Goal: Task Accomplishment & Management: Manage account settings

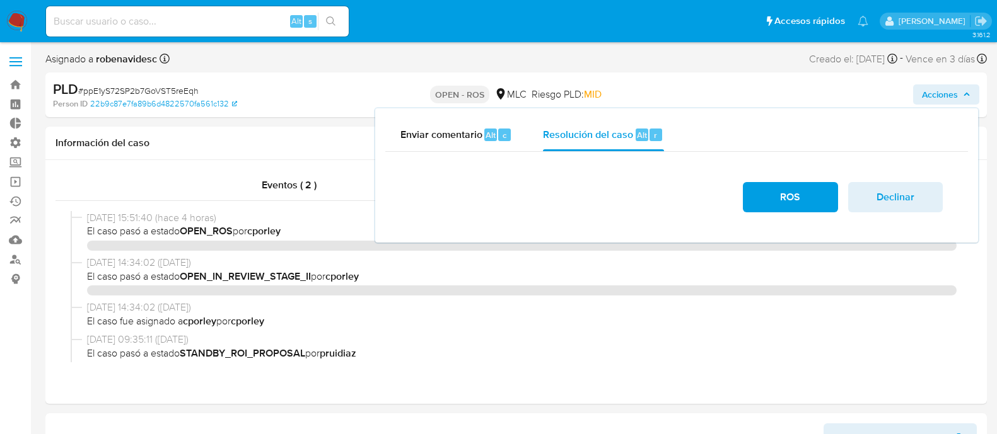
select select "10"
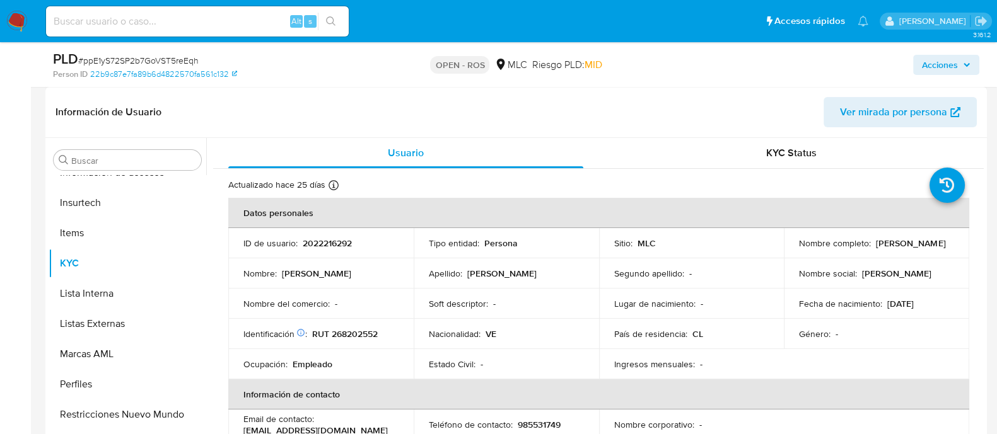
scroll to position [283, 0]
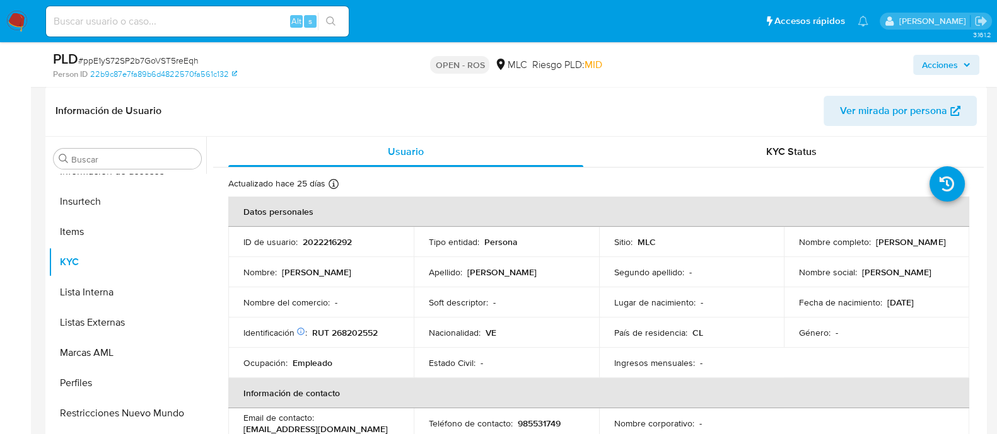
drag, startPoint x: 916, startPoint y: 247, endPoint x: 787, endPoint y: 253, distance: 128.8
click at [787, 253] on td "Nombre completo : Andrea Estefania Suarez Ruiz" at bounding box center [876, 242] width 185 height 30
copy p "Andrea Estefania Suarez Ruiz"
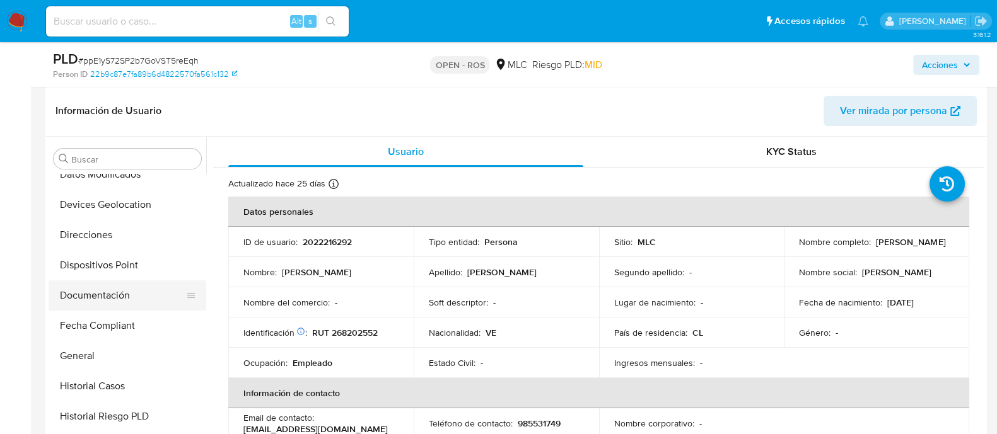
click at [112, 296] on button "Documentación" at bounding box center [123, 296] width 148 height 30
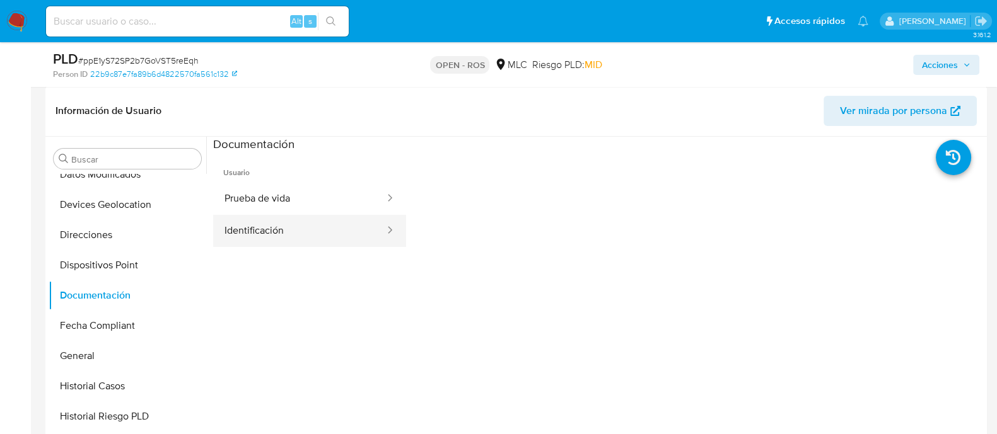
click at [346, 221] on button "Identificación" at bounding box center [299, 231] width 173 height 32
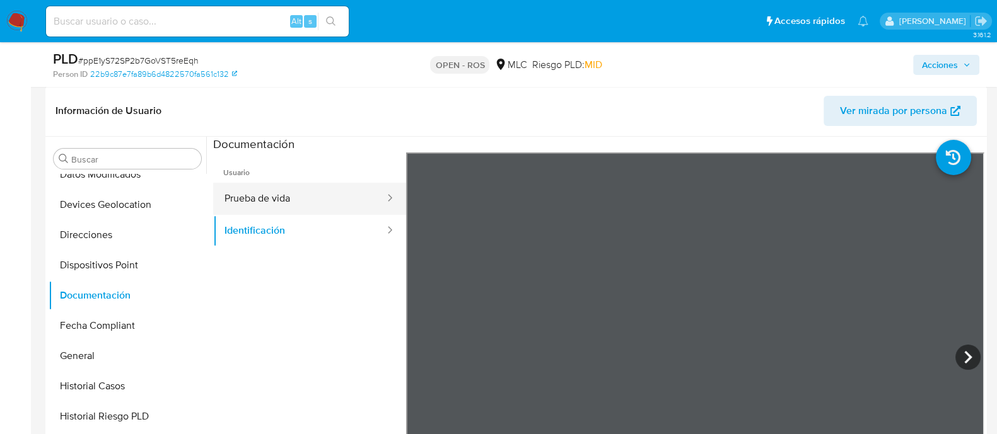
click at [305, 212] on button "Prueba de vida" at bounding box center [299, 199] width 173 height 32
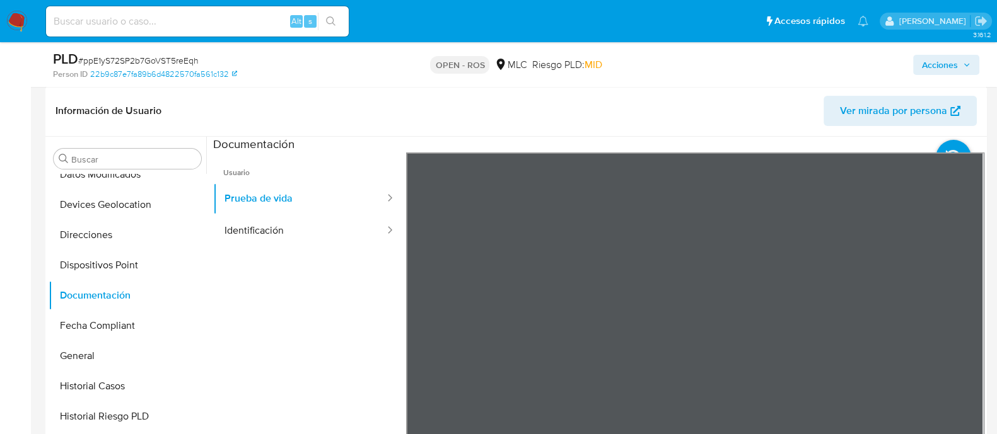
click at [317, 310] on ul "Usuario Prueba de vida Identificación" at bounding box center [309, 334] width 193 height 363
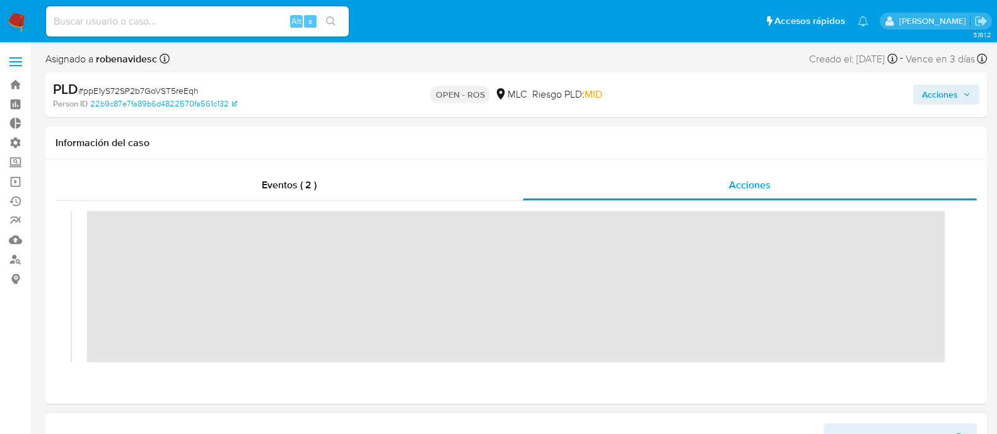
scroll to position [42, 0]
click at [951, 98] on span "Acciones" at bounding box center [940, 94] width 36 height 20
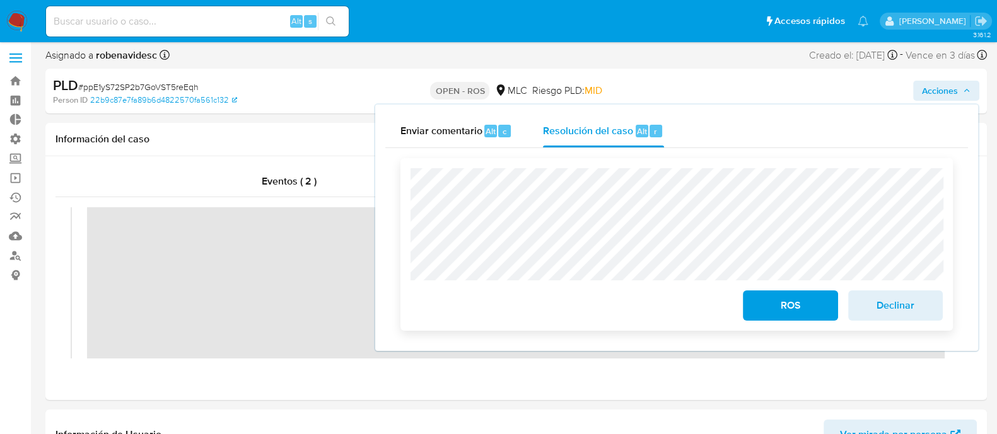
scroll to position [4, 0]
click at [776, 308] on span "ROS" at bounding box center [790, 305] width 62 height 28
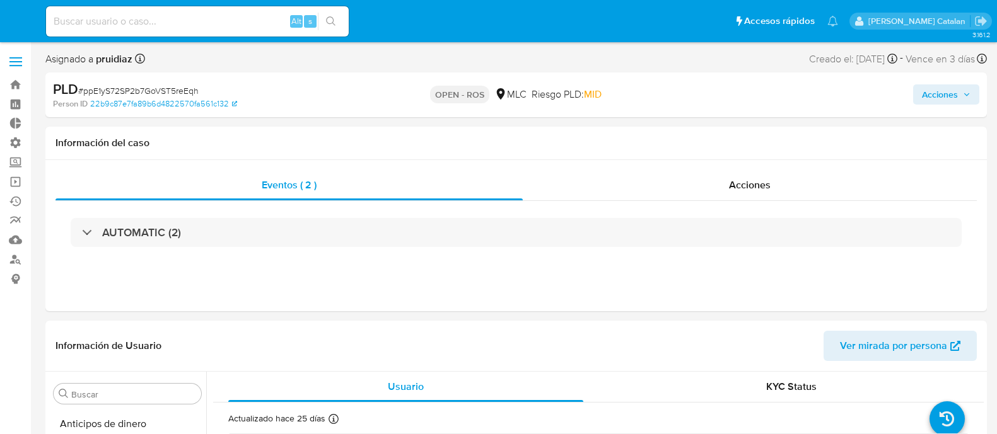
select select "10"
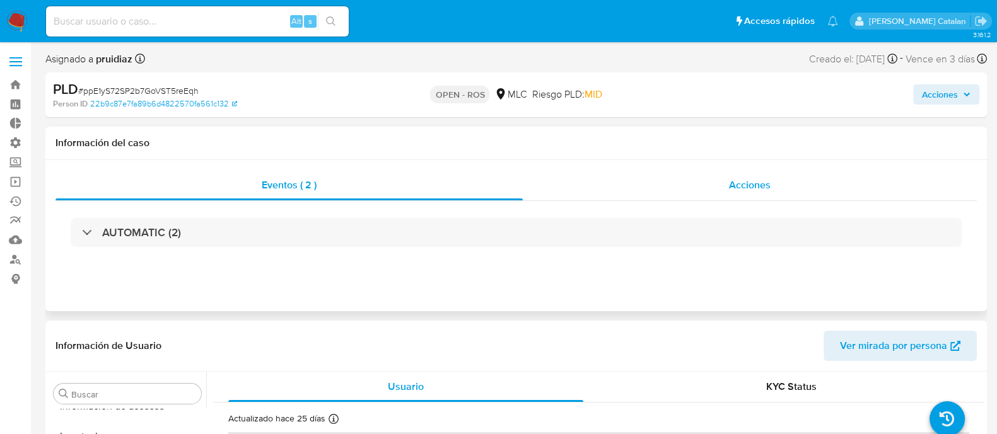
click at [713, 175] on div "Acciones" at bounding box center [750, 185] width 454 height 30
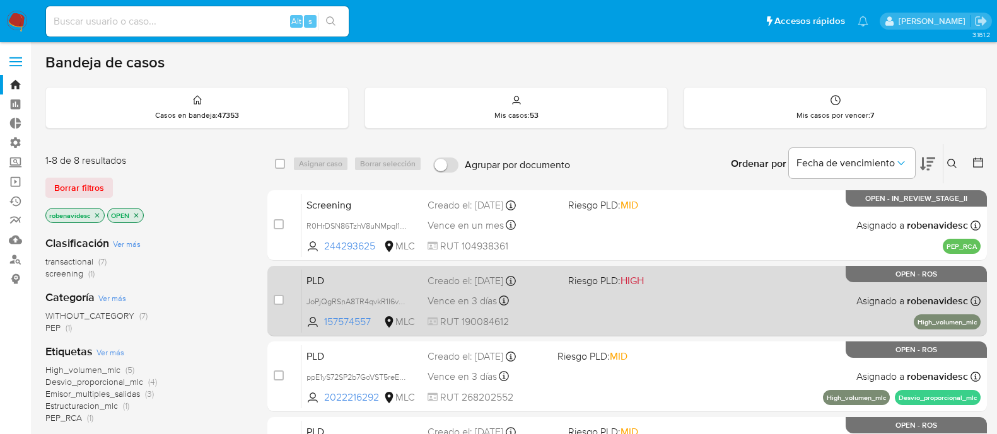
scroll to position [129, 0]
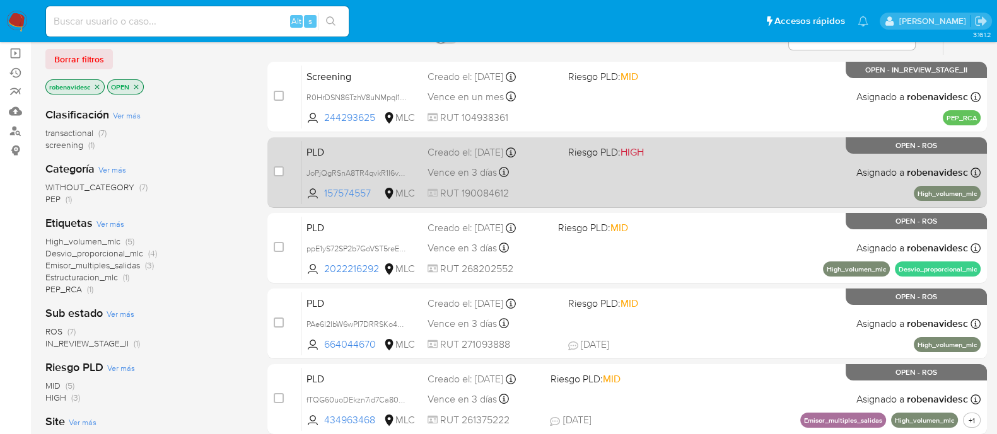
click at [646, 161] on div "PLD JoPjQgRSnA8TR4qvkR1I6v6O 157574557 MLC Riesgo PLD: HIGH Creado el: 12/07/20…" at bounding box center [640, 173] width 679 height 64
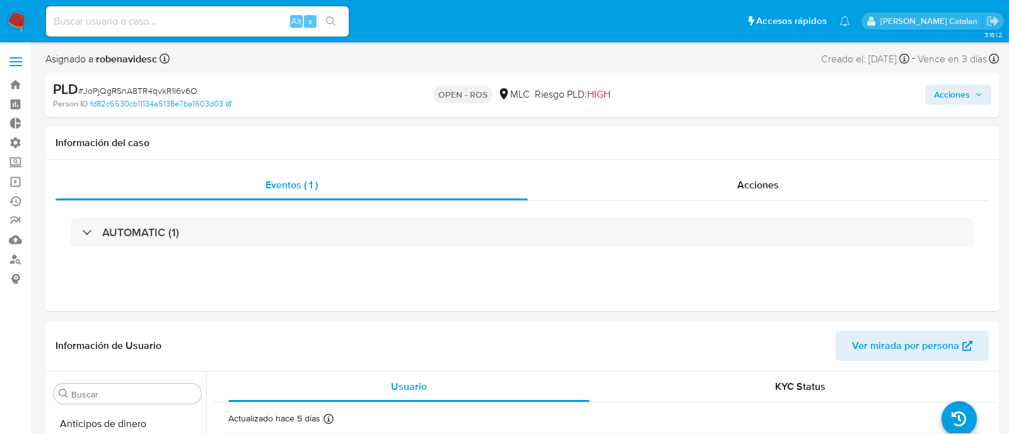
select select "10"
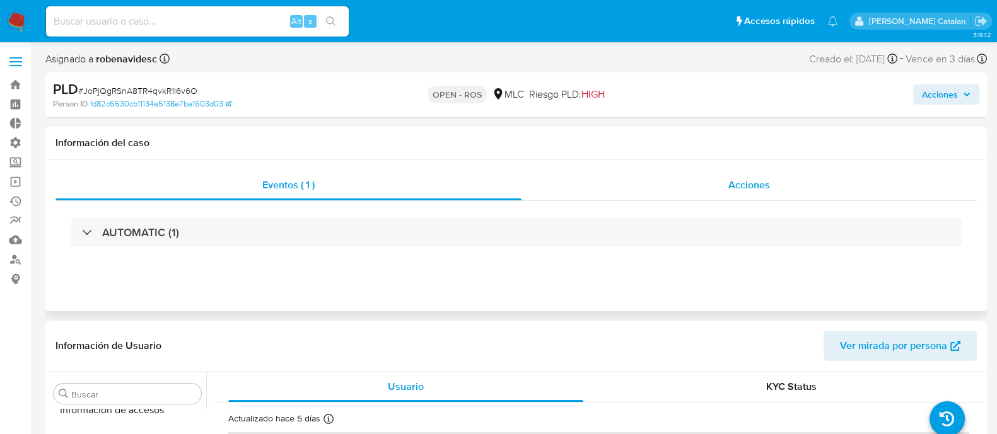
scroll to position [593, 0]
click at [638, 194] on div "Acciones" at bounding box center [748, 185] width 455 height 30
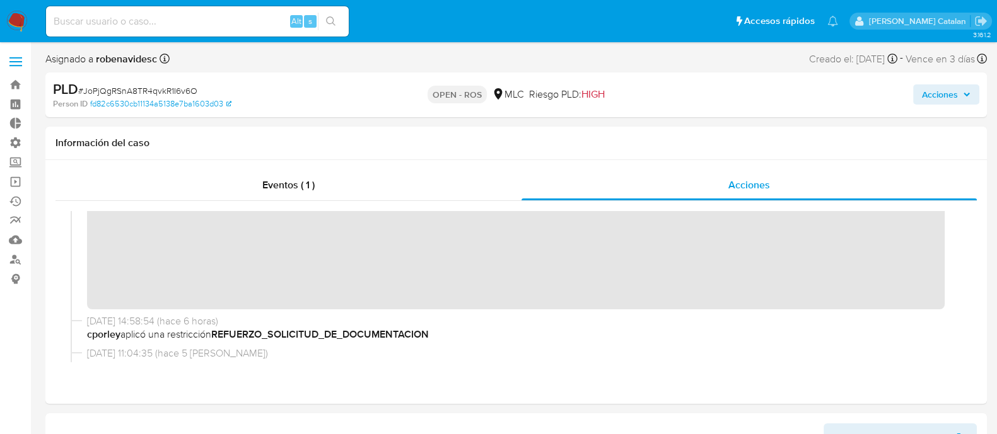
scroll to position [98, 0]
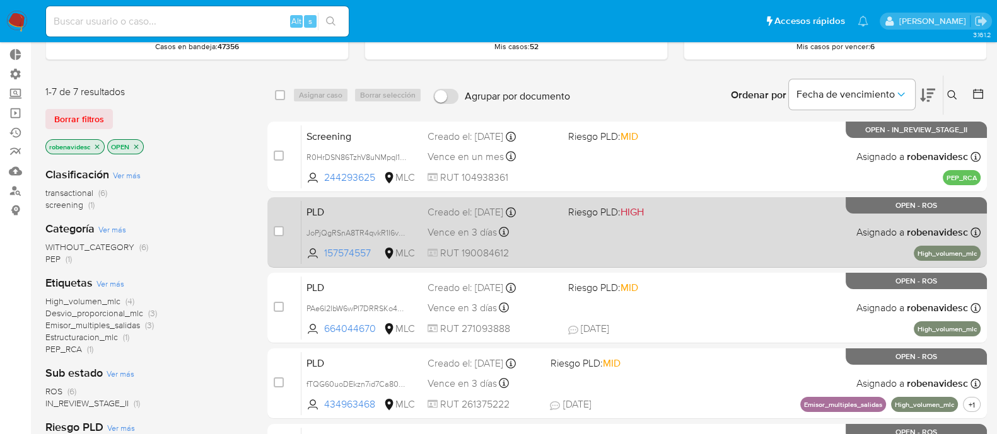
scroll to position [71, 0]
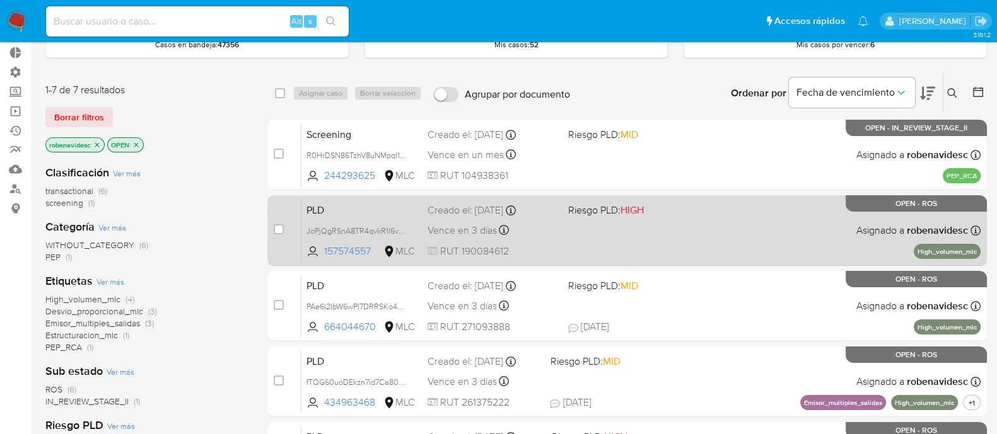
click at [678, 288] on span "Riesgo PLD: MID" at bounding box center [633, 285] width 131 height 16
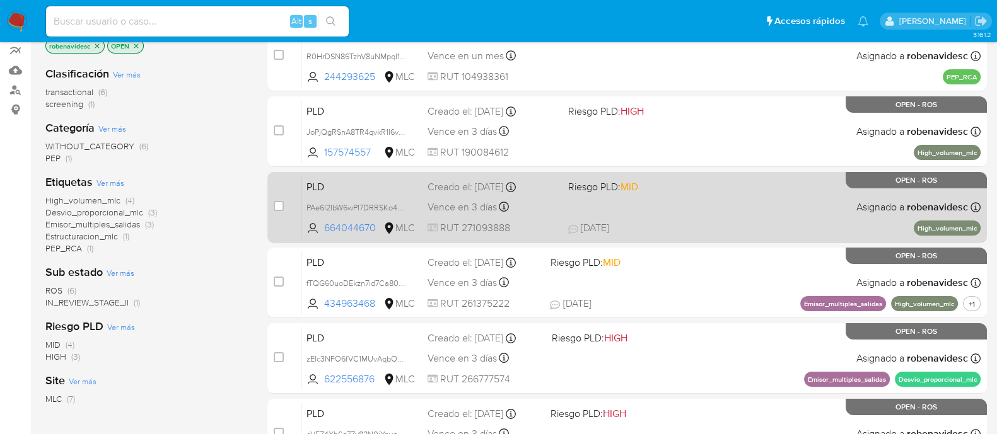
scroll to position [194, 0]
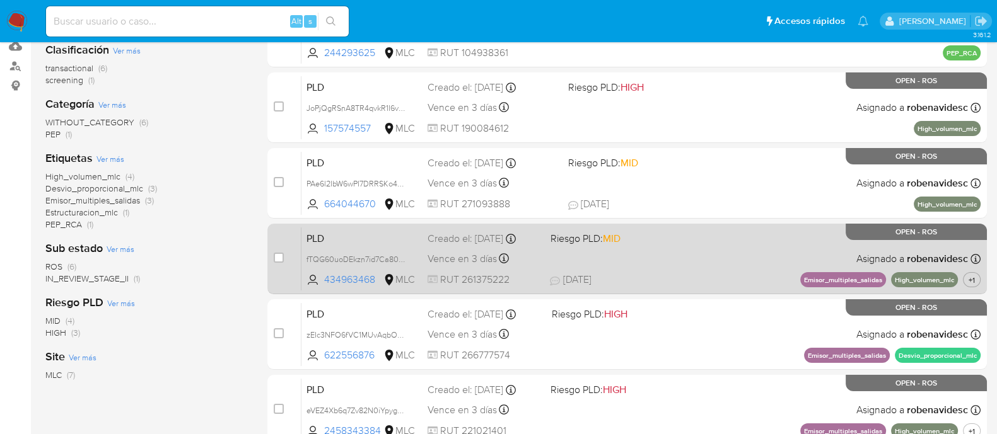
click at [675, 265] on div "PLD fTQG60uoDEkzn7id7Ca80ekS 434963468 MLC Riesgo PLD: MID Creado el: 12/07/202…" at bounding box center [640, 259] width 679 height 64
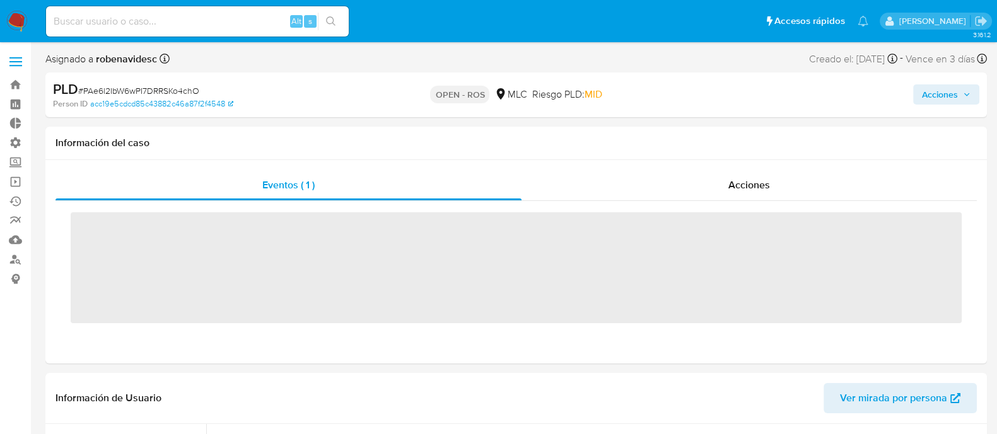
scroll to position [593, 0]
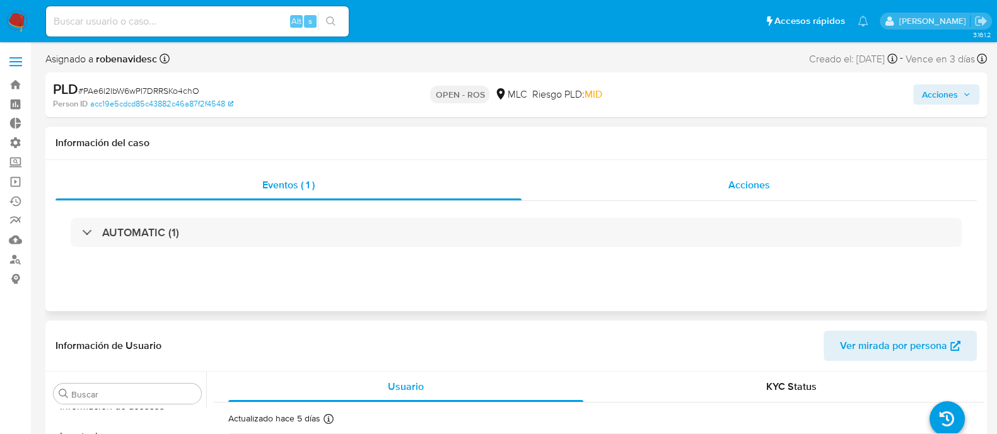
select select "10"
click at [725, 178] on div "Acciones" at bounding box center [748, 185] width 455 height 30
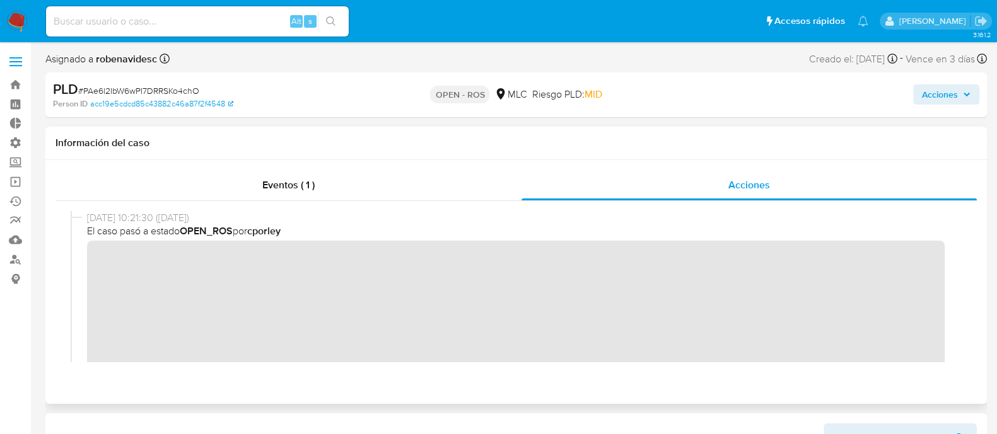
scroll to position [0, 0]
click at [79, 265] on div "06/10/2025 10:21:30 (hace un día) El caso pasó a estado OPEN_ROS por cporley" at bounding box center [516, 345] width 891 height 269
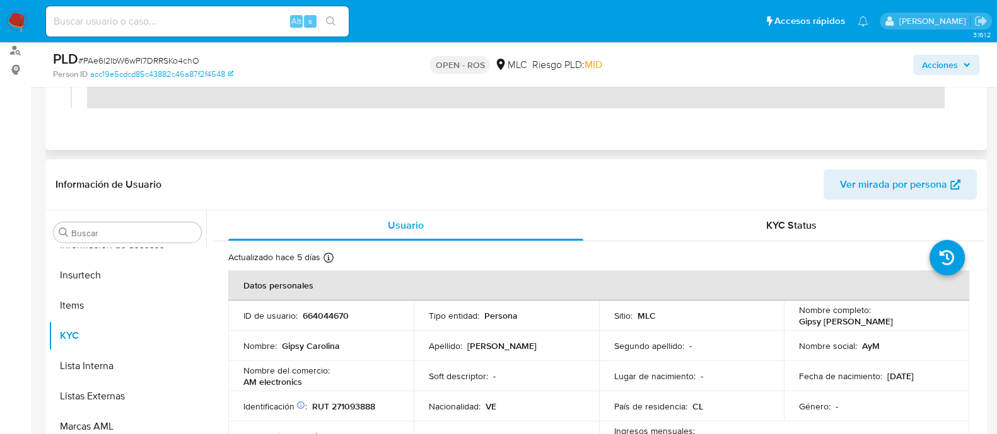
scroll to position [211, 0]
drag, startPoint x: 365, startPoint y: 322, endPoint x: 297, endPoint y: 315, distance: 68.4
click at [297, 315] on td "ID de usuario : 664044670" at bounding box center [320, 315] width 185 height 30
copy div "664044670"
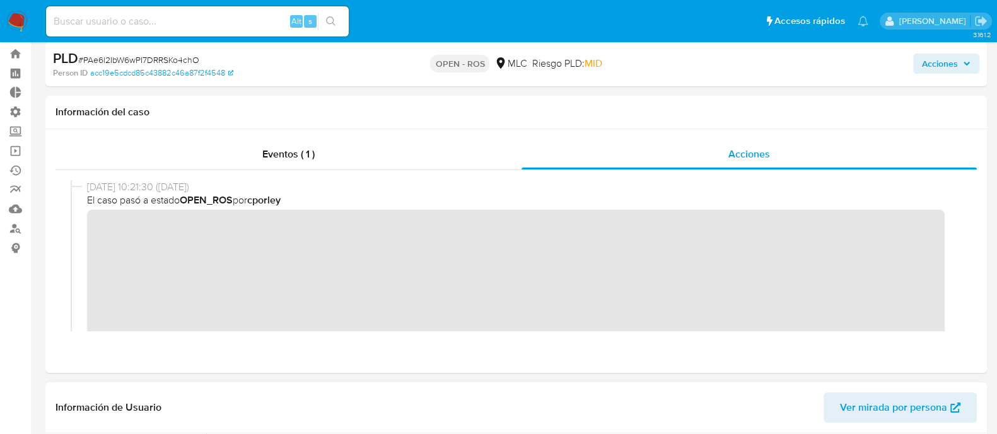
scroll to position [0, 0]
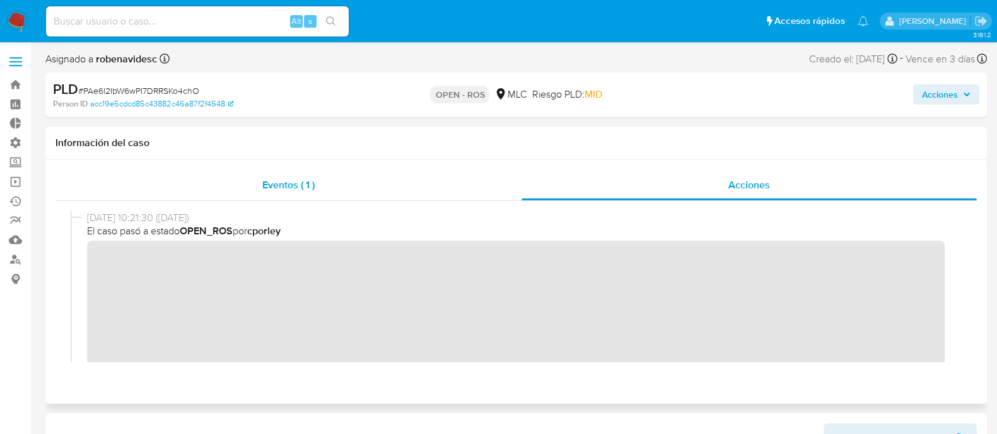
click at [274, 178] on span "Eventos ( 1 )" at bounding box center [288, 185] width 52 height 15
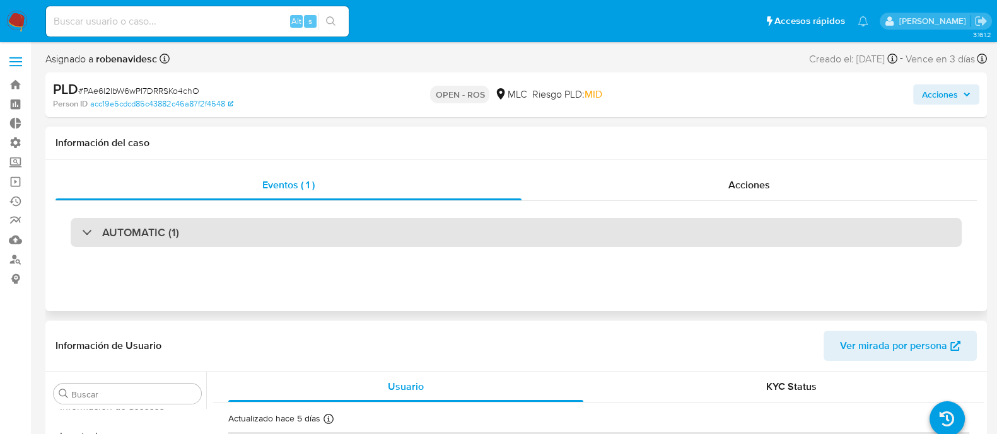
click at [422, 244] on div "AUTOMATIC (1)" at bounding box center [516, 232] width 891 height 29
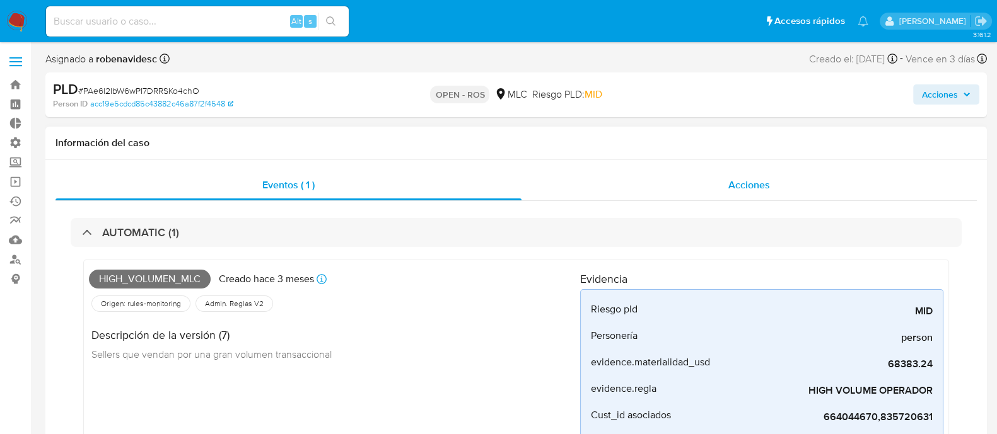
click at [684, 192] on div "Acciones" at bounding box center [748, 185] width 455 height 30
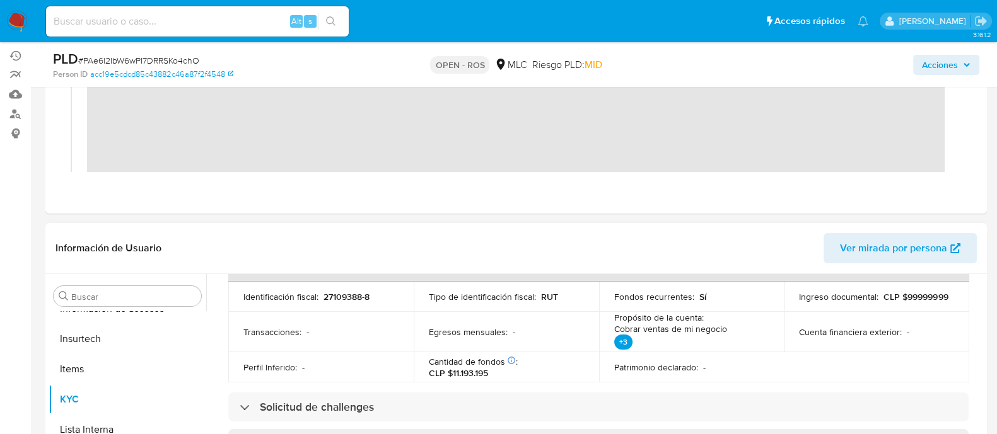
scroll to position [421, 0]
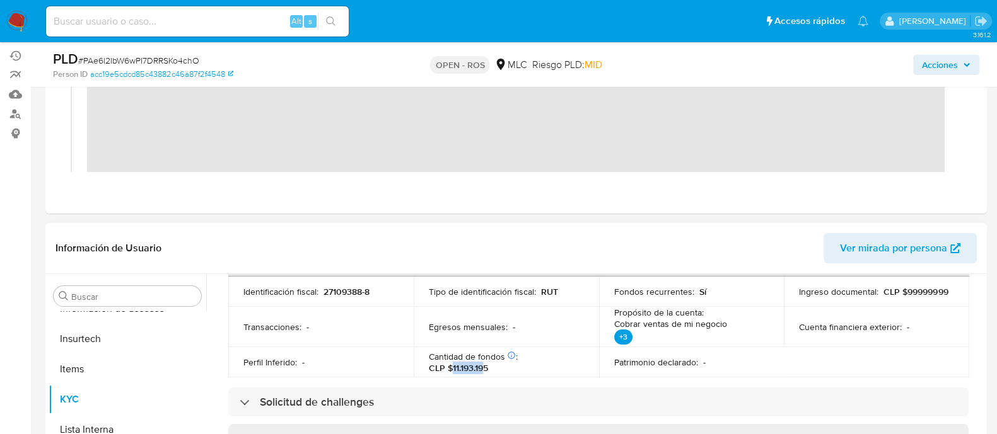
drag, startPoint x: 452, startPoint y: 369, endPoint x: 482, endPoint y: 368, distance: 30.3
click at [482, 368] on p "CLP $11.193.195" at bounding box center [458, 368] width 59 height 11
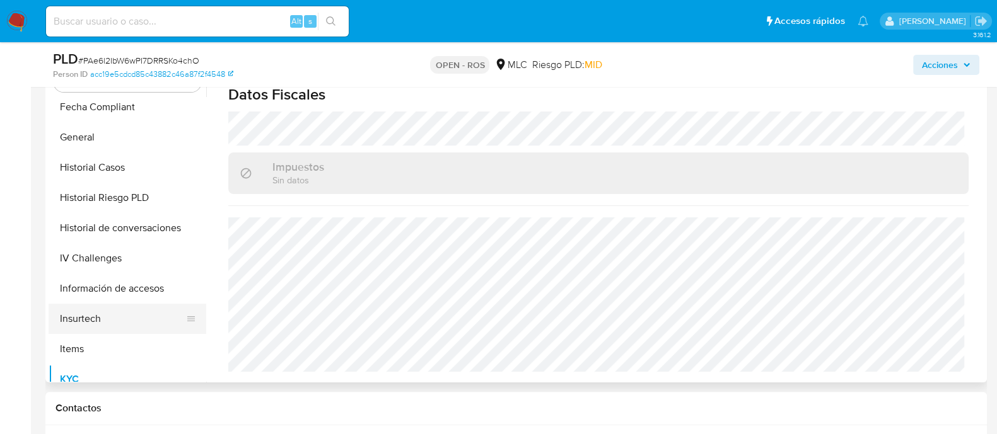
scroll to position [397, 0]
click at [93, 347] on button "Items" at bounding box center [123, 350] width 148 height 30
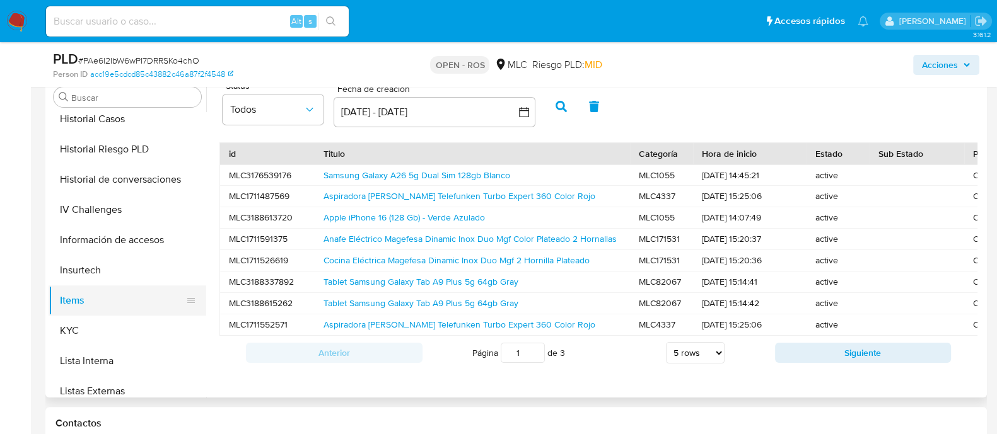
scroll to position [463, 0]
click at [95, 326] on button "KYC" at bounding box center [123, 330] width 148 height 30
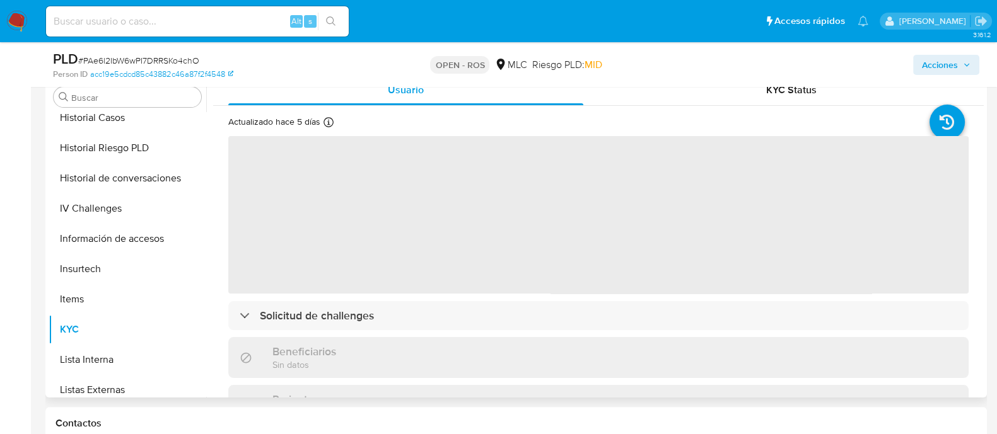
scroll to position [301, 0]
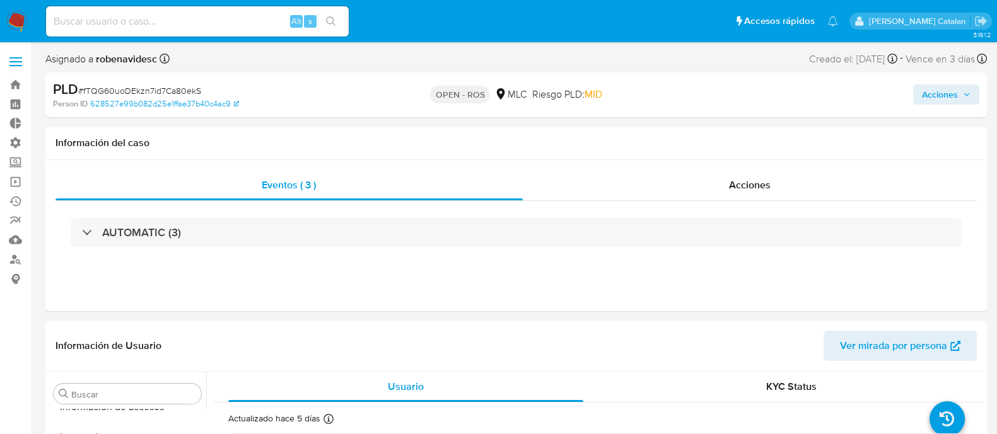
scroll to position [593, 0]
select select "10"
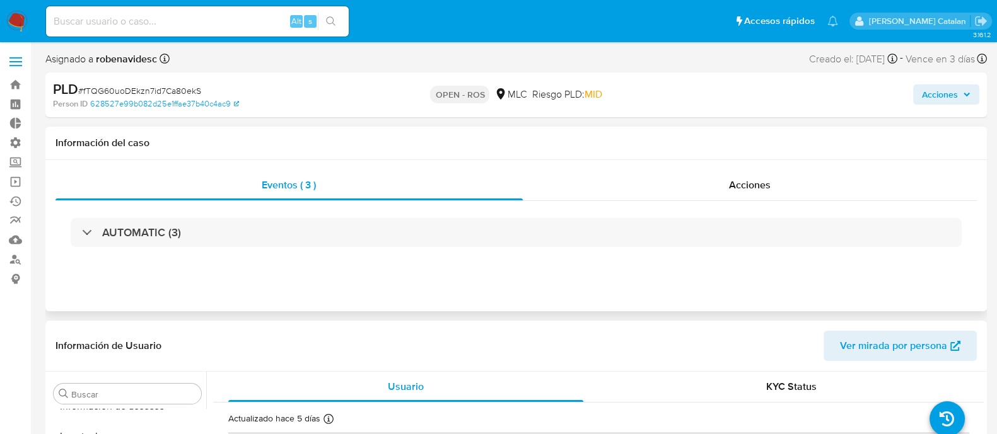
click at [693, 202] on div "AUTOMATIC (3)" at bounding box center [515, 232] width 921 height 63
click at [697, 194] on div "Acciones" at bounding box center [750, 185] width 455 height 30
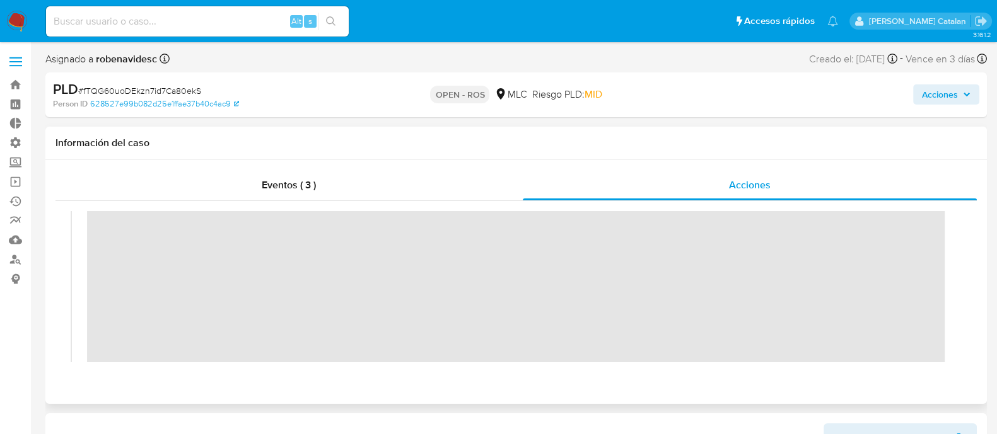
scroll to position [0, 0]
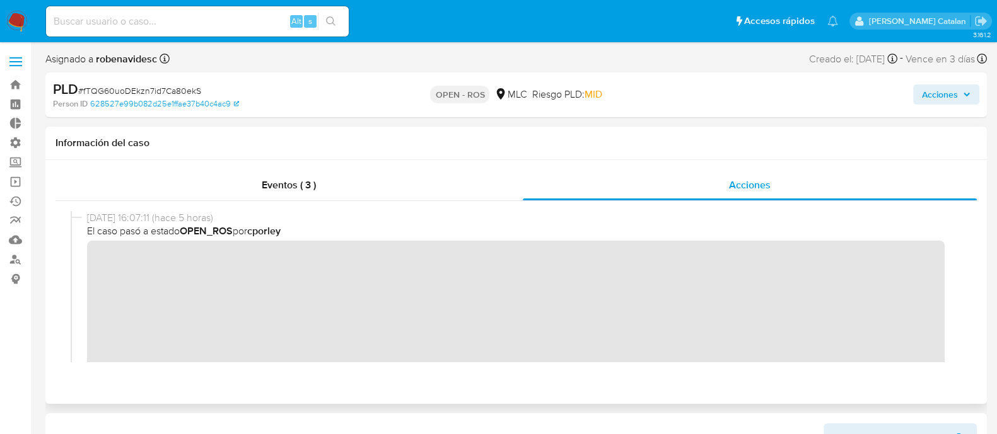
click at [82, 265] on div "07/10/2025 16:07:11 (hace 5 horas) El caso pasó a estado OPEN_ROS por cporley" at bounding box center [516, 340] width 891 height 259
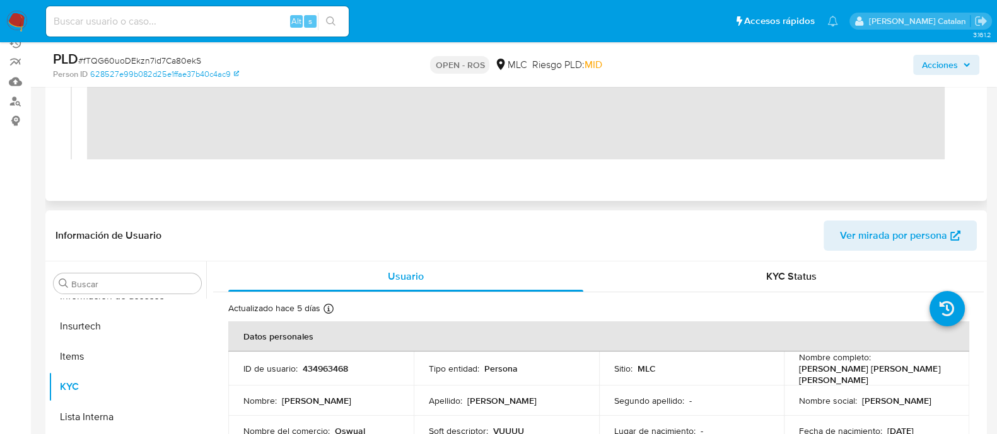
scroll to position [159, 0]
drag, startPoint x: 359, startPoint y: 367, endPoint x: 301, endPoint y: 365, distance: 57.4
click at [301, 365] on div "ID de usuario : 434963468" at bounding box center [320, 368] width 155 height 11
copy p "434963468"
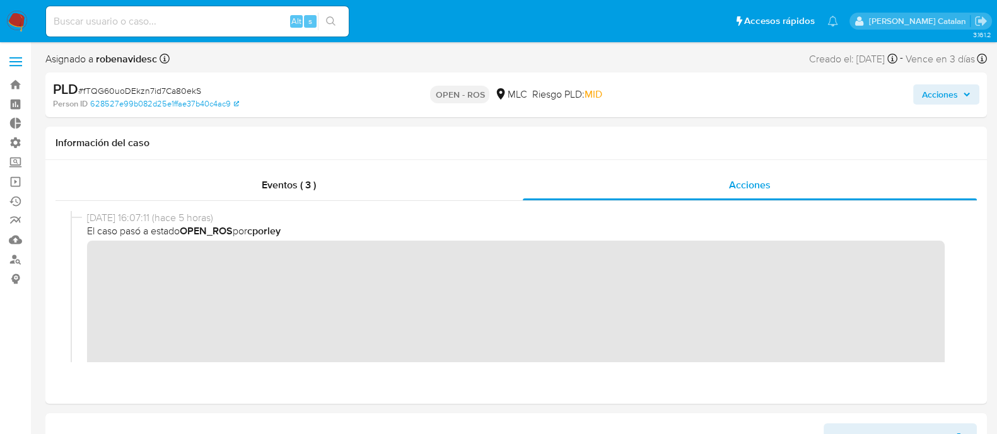
click at [927, 79] on div "PLD # fTQG60uoDEkzn7id7Ca80ekS Person ID 628527e99b082d25e1ffae37b40c4ac9 OPEN …" at bounding box center [515, 95] width 941 height 45
click at [933, 90] on span "Acciones" at bounding box center [940, 94] width 36 height 20
click at [924, 96] on span "Acciones" at bounding box center [940, 94] width 36 height 20
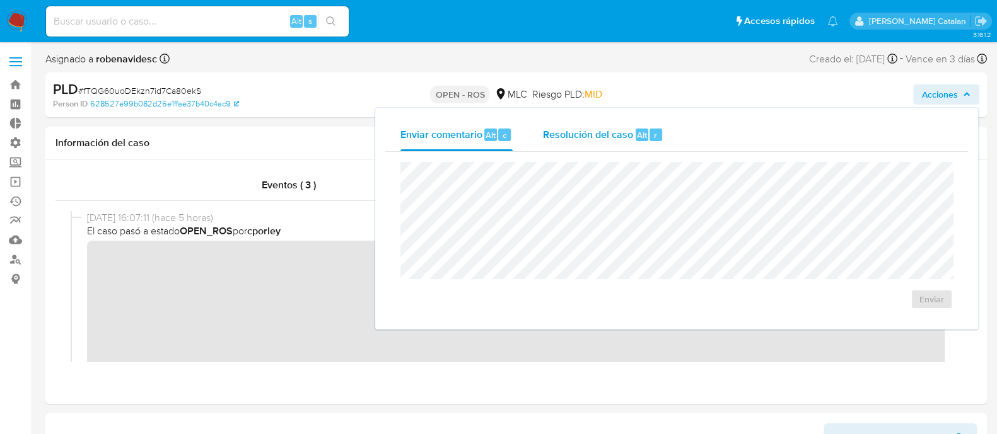
click at [564, 145] on div "Resolución del caso Alt r" at bounding box center [603, 135] width 120 height 33
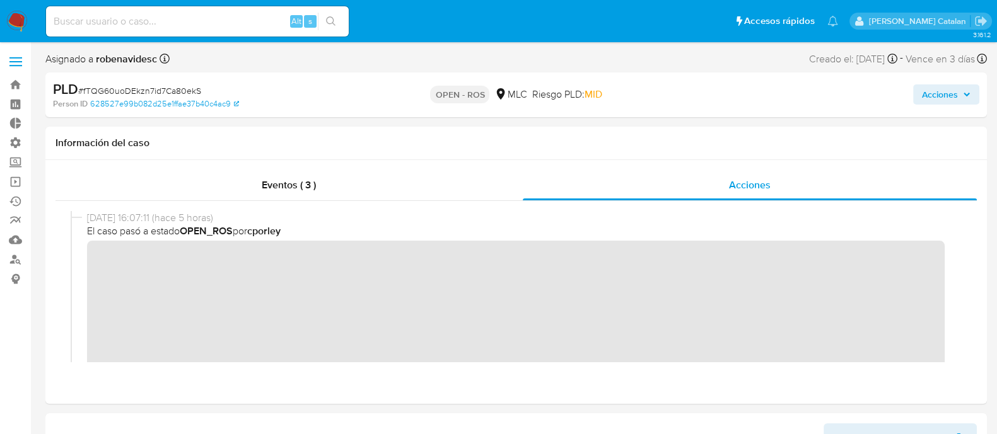
click at [923, 93] on span "Acciones" at bounding box center [940, 94] width 36 height 20
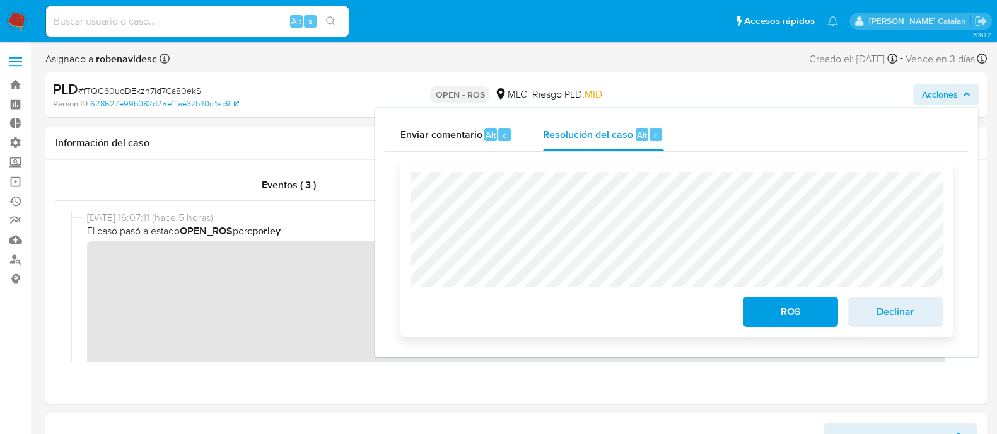
click at [791, 326] on span "ROS" at bounding box center [790, 312] width 62 height 28
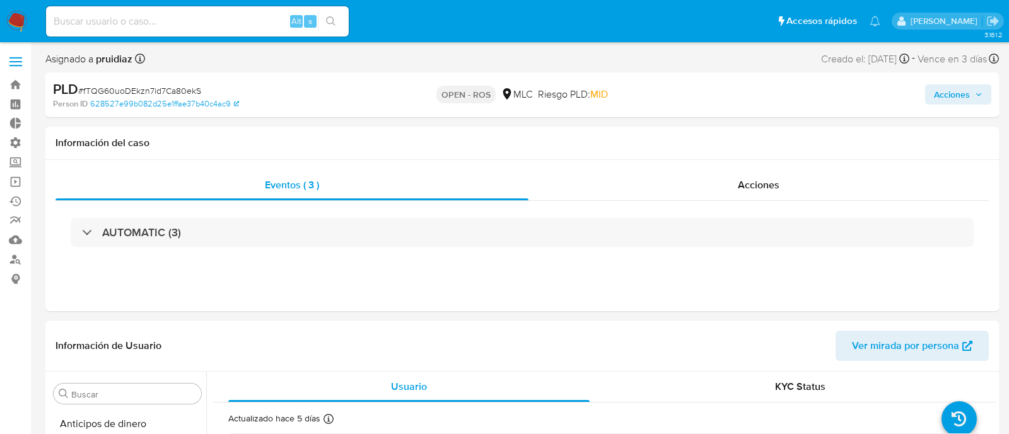
select select "10"
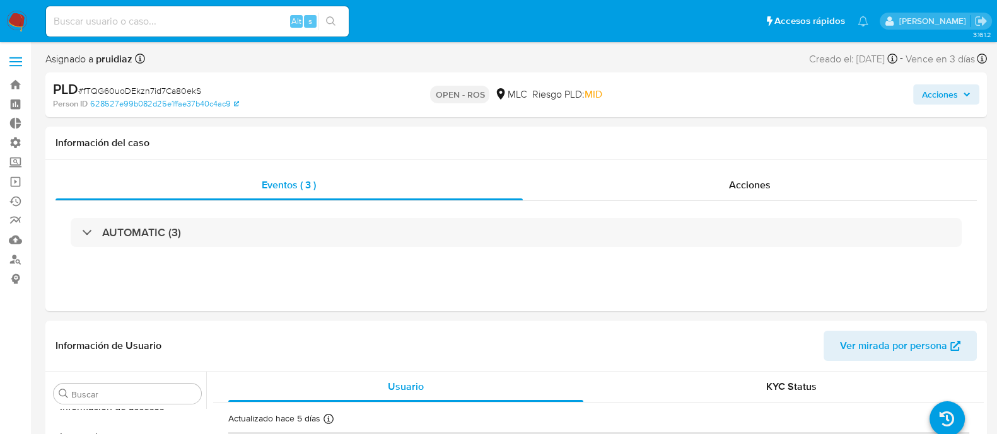
scroll to position [593, 0]
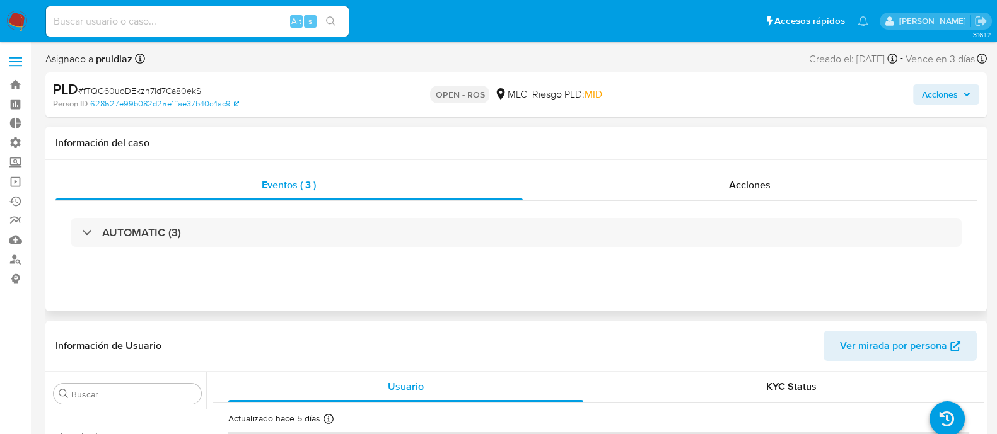
click at [668, 166] on div "Eventos ( 3 ) Acciones AUTOMATIC (3)" at bounding box center [515, 235] width 941 height 151
click at [652, 178] on div "Acciones" at bounding box center [750, 185] width 455 height 30
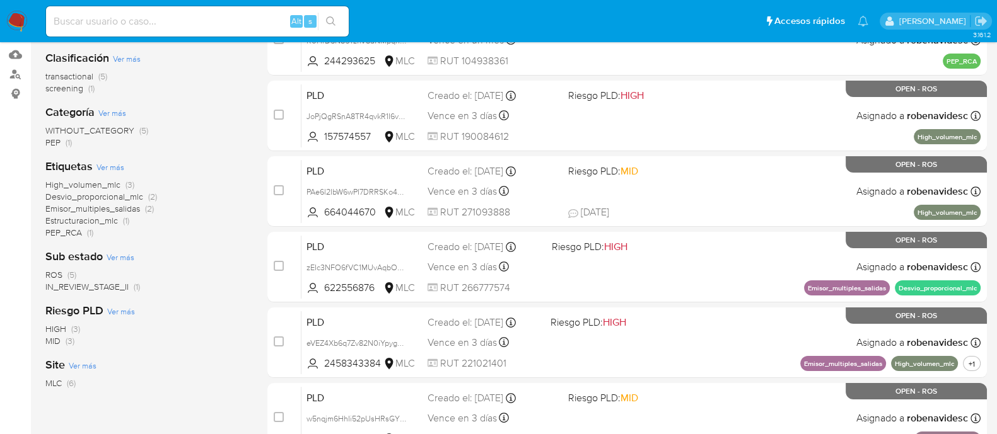
scroll to position [186, 0]
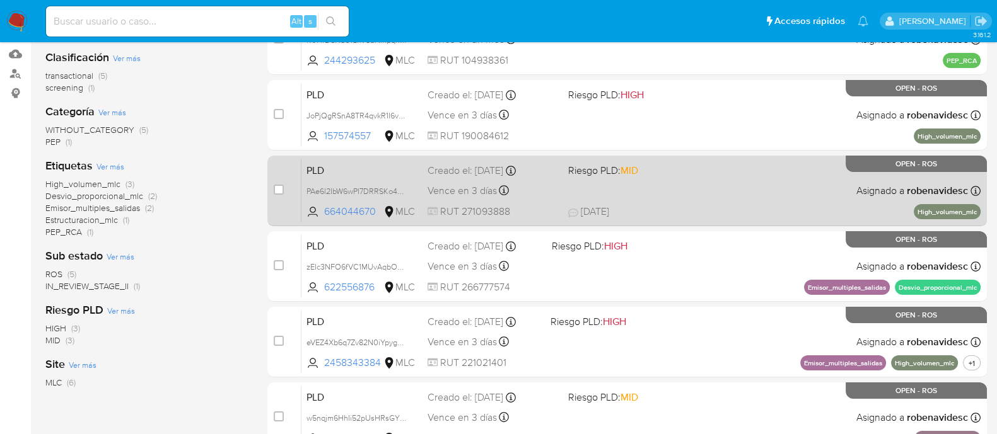
click at [639, 209] on span "[DATE] [DATE] 11:46" at bounding box center [703, 212] width 271 height 14
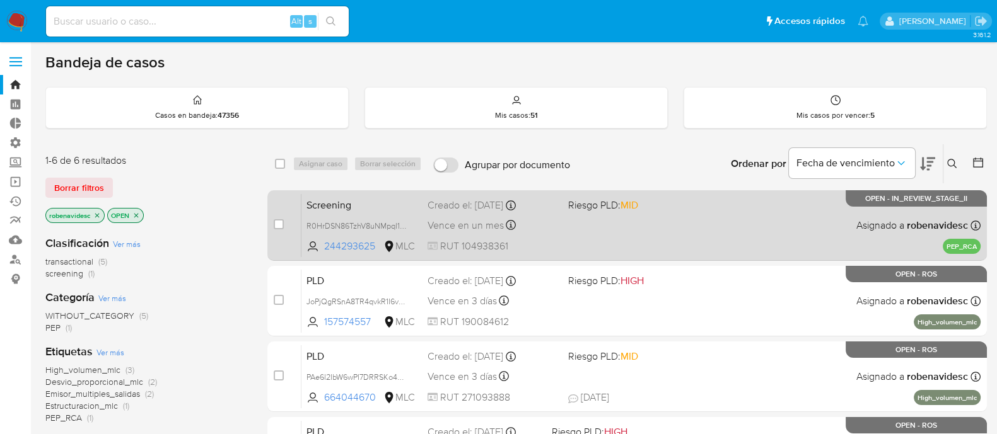
click at [670, 221] on div "Screening R0HrDSN86TzhV8uNMpqI1cHt 244293625 MLC Riesgo PLD: MID Creado el: [DA…" at bounding box center [640, 226] width 679 height 64
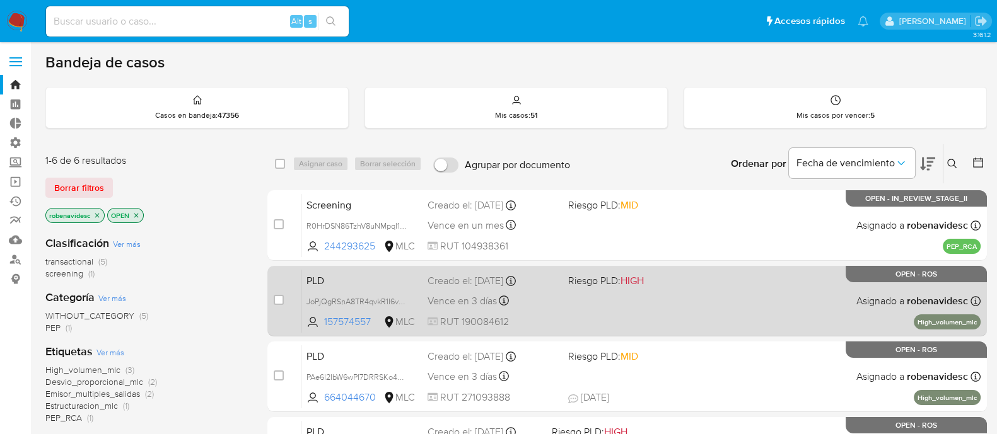
click at [598, 274] on span "Riesgo PLD: HIGH" at bounding box center [606, 281] width 76 height 14
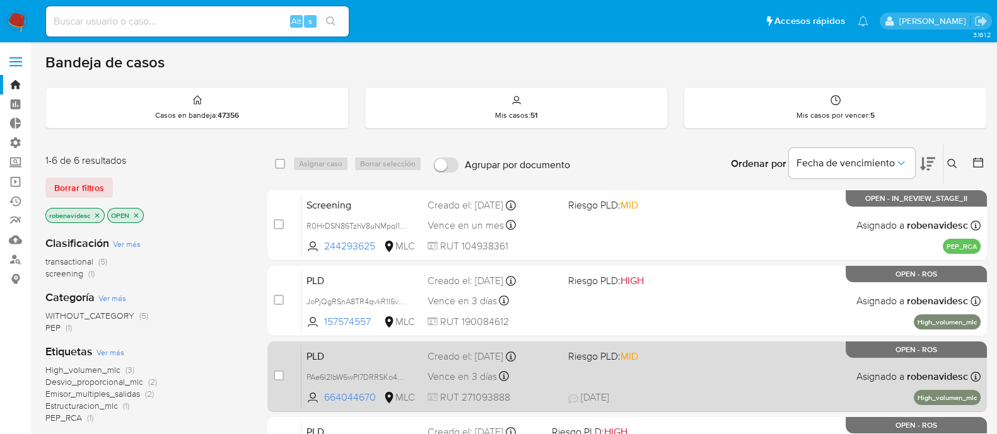
click at [608, 364] on div "PLD PAe6l2IbW6wPI7DRRSKo4chO 664044670 MLC Riesgo PLD: MID Creado el: [DATE] Cr…" at bounding box center [640, 377] width 679 height 64
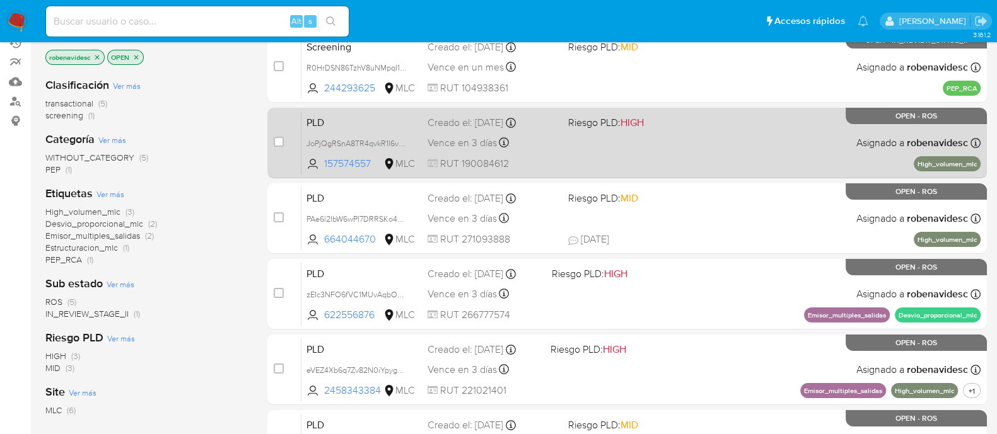
scroll to position [159, 0]
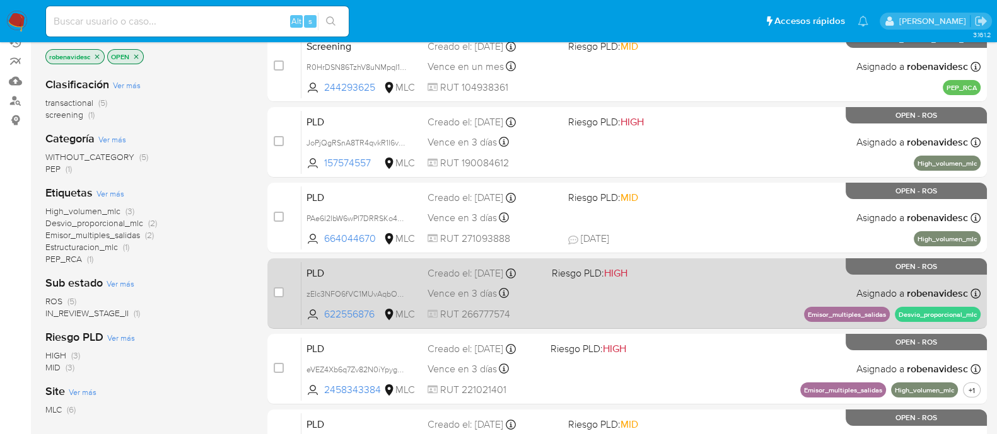
click at [670, 304] on div "PLD zEIc3NFO6fVC1MUvAqbOX3IQ 622556876 MLC Riesgo PLD: HIGH Creado el: [DATE] C…" at bounding box center [640, 294] width 679 height 64
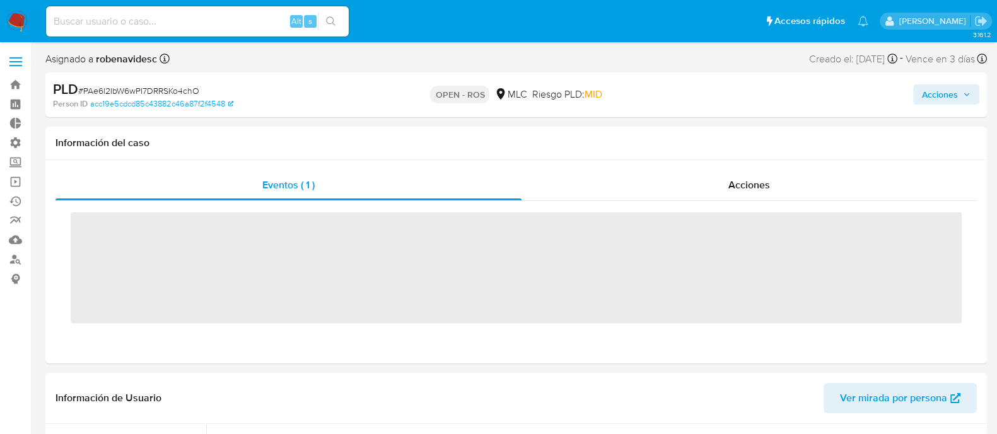
scroll to position [593, 0]
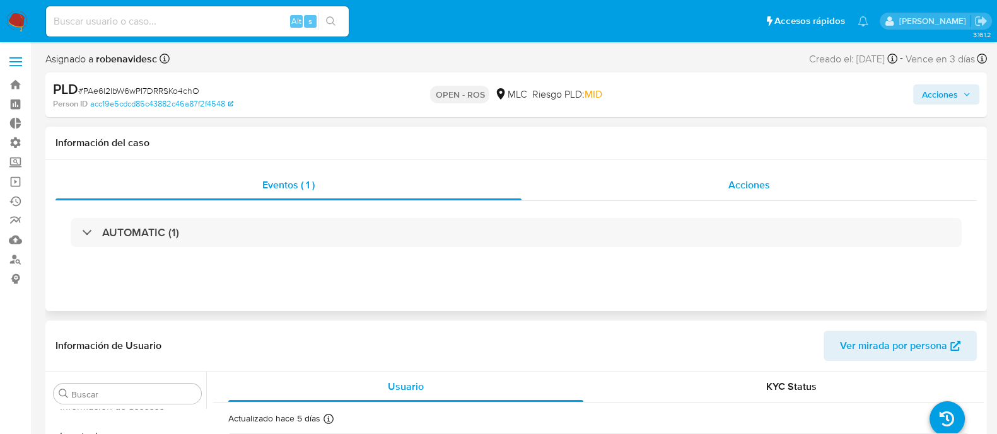
click at [717, 189] on div "Acciones" at bounding box center [748, 185] width 455 height 30
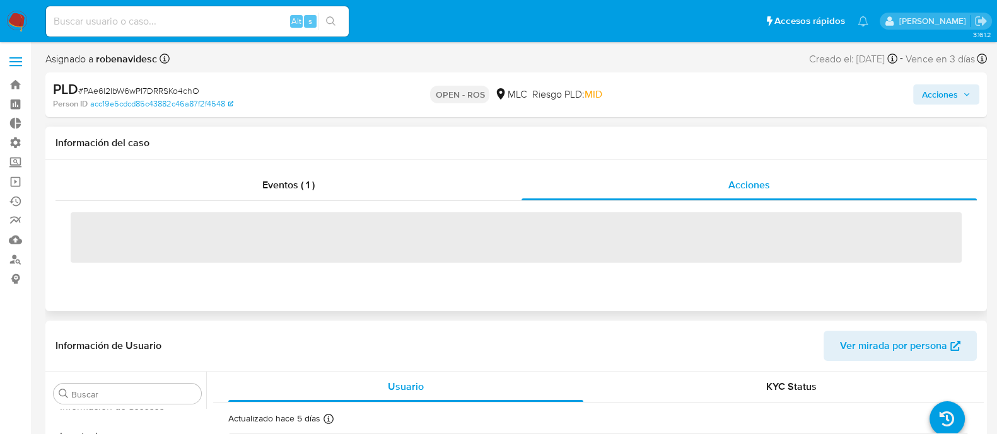
select select "10"
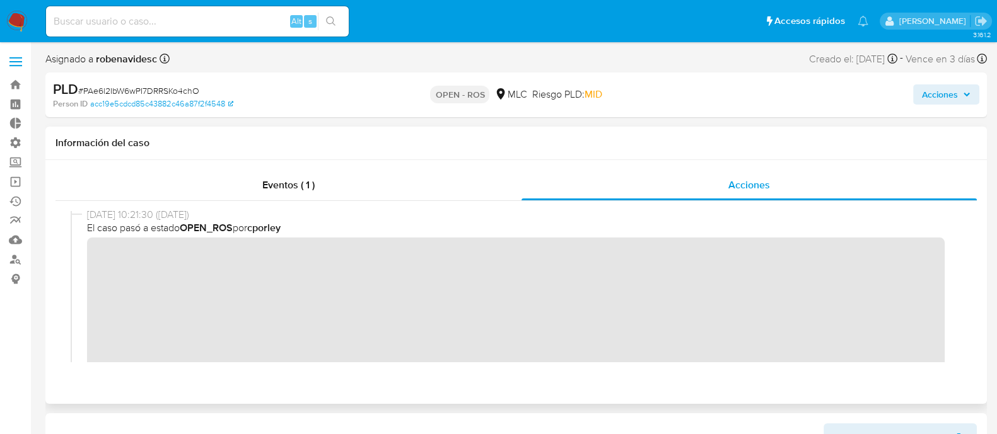
scroll to position [0, 0]
click at [85, 260] on div "06/10/2025 10:21:30 (hace un día) El caso pasó a estado OPEN_ROS por cporley" at bounding box center [516, 345] width 891 height 269
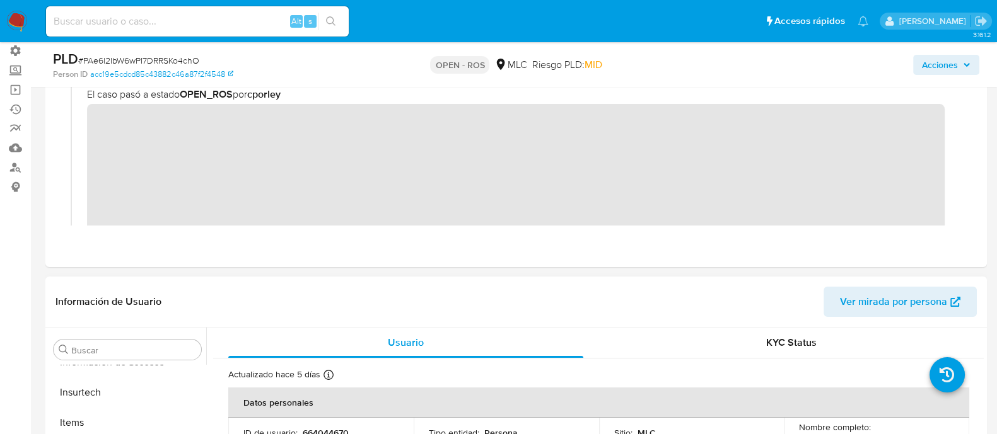
scroll to position [67, 0]
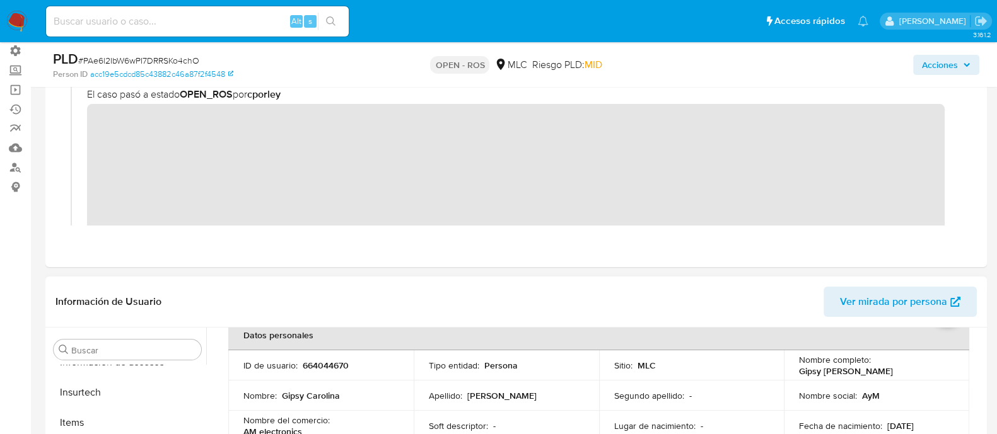
click at [351, 361] on div "ID de usuario : 664044670" at bounding box center [320, 365] width 155 height 11
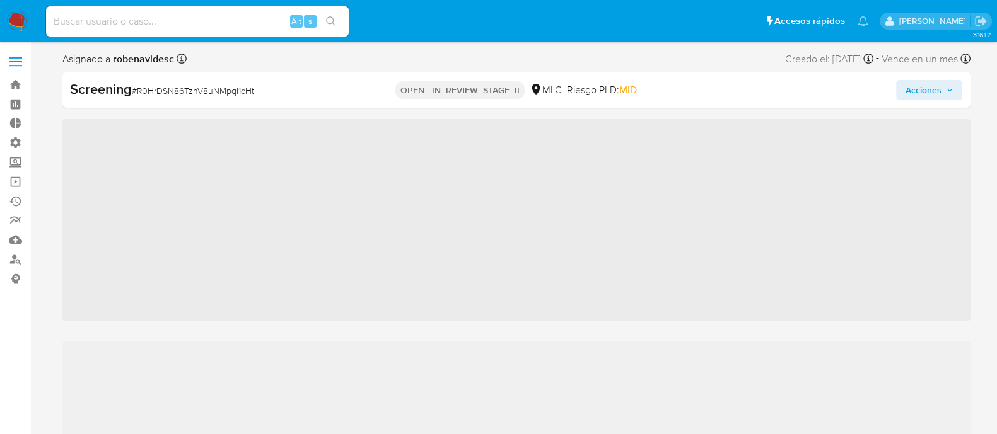
scroll to position [593, 0]
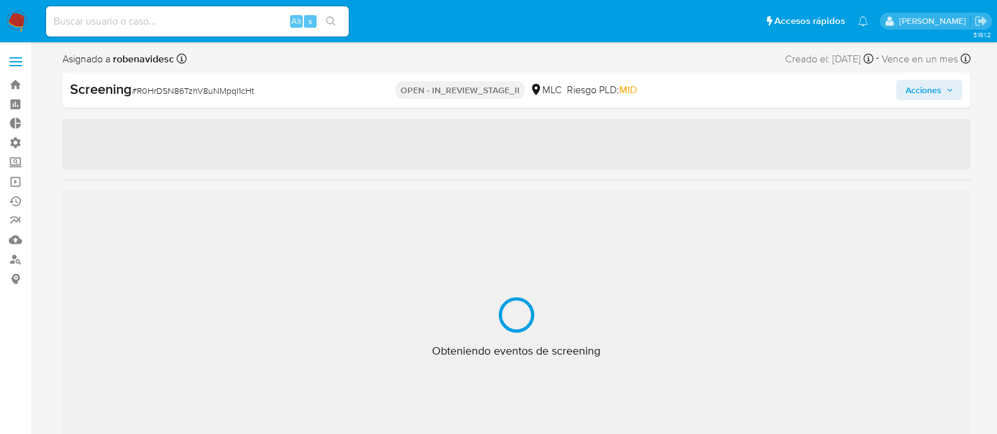
select select "10"
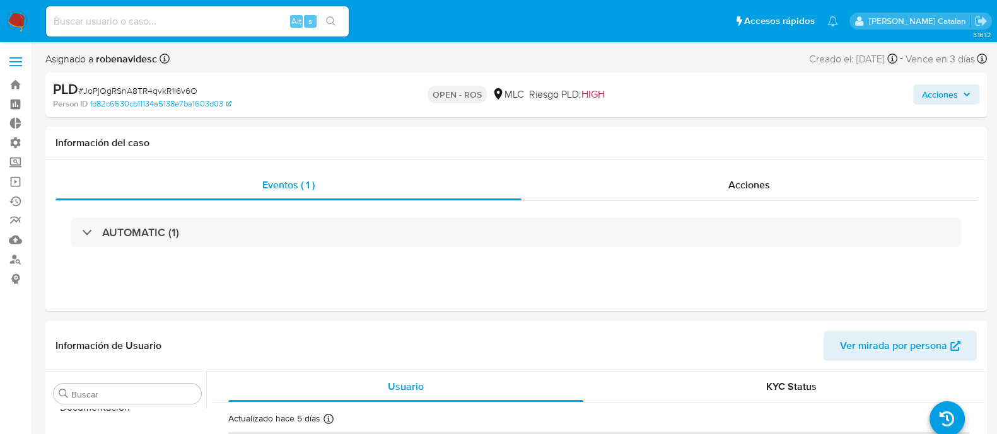
select select "10"
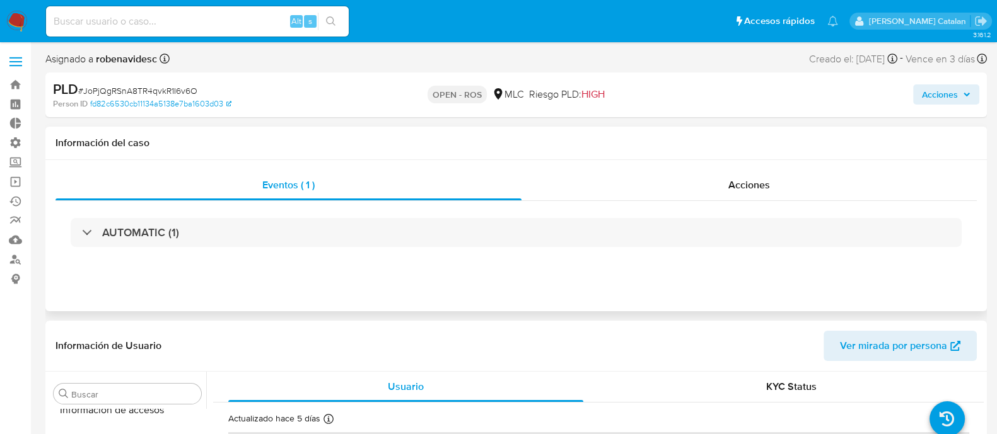
scroll to position [593, 0]
click at [709, 180] on div "Acciones" at bounding box center [748, 185] width 455 height 30
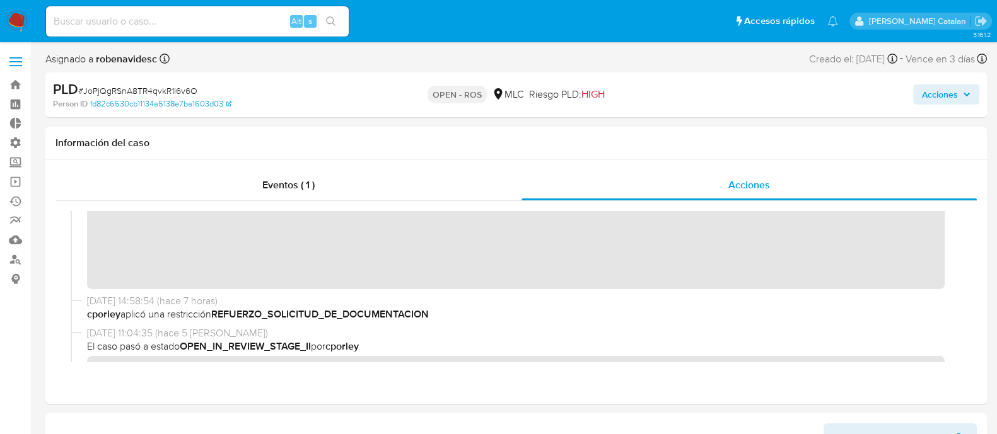
scroll to position [0, 0]
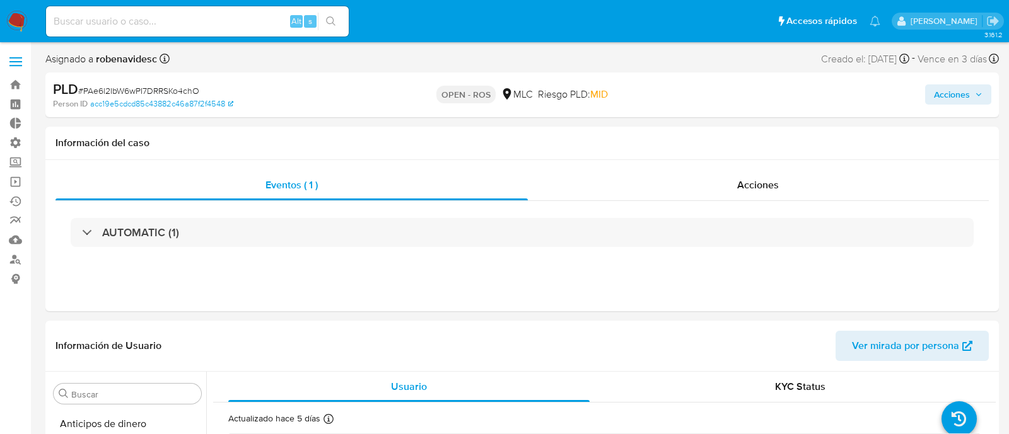
select select "10"
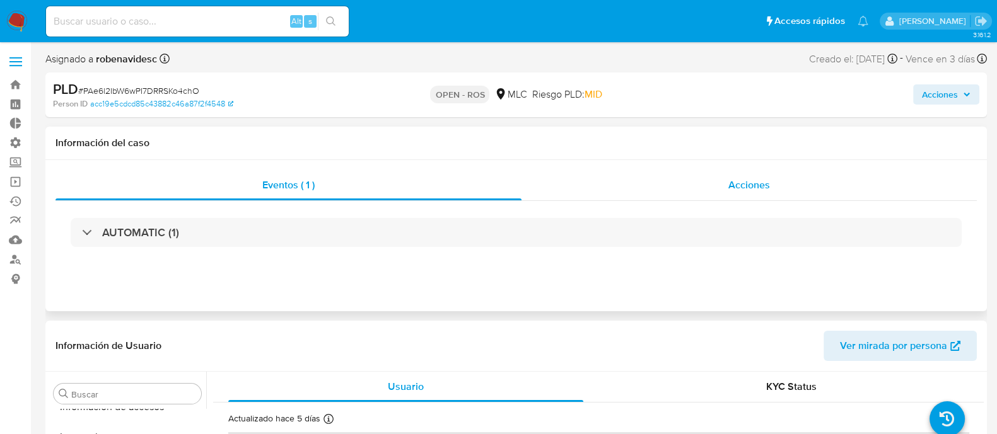
scroll to position [593, 0]
click at [665, 187] on div "Acciones" at bounding box center [748, 185] width 455 height 30
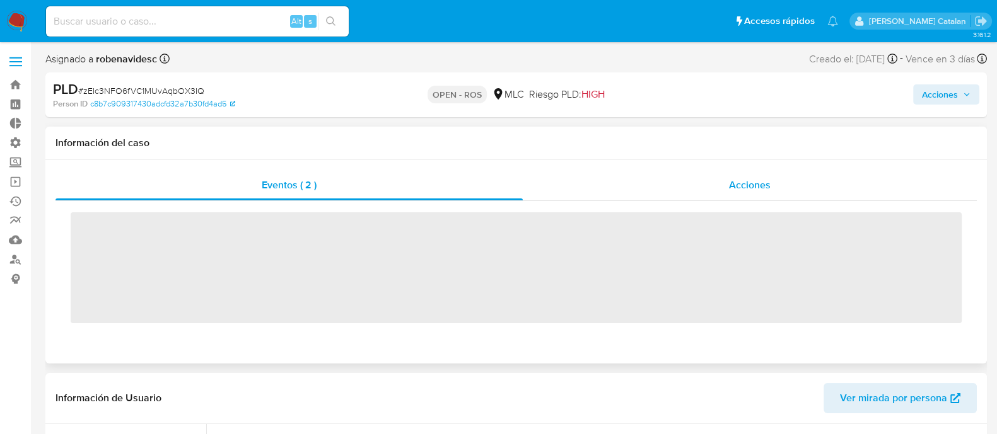
scroll to position [593, 0]
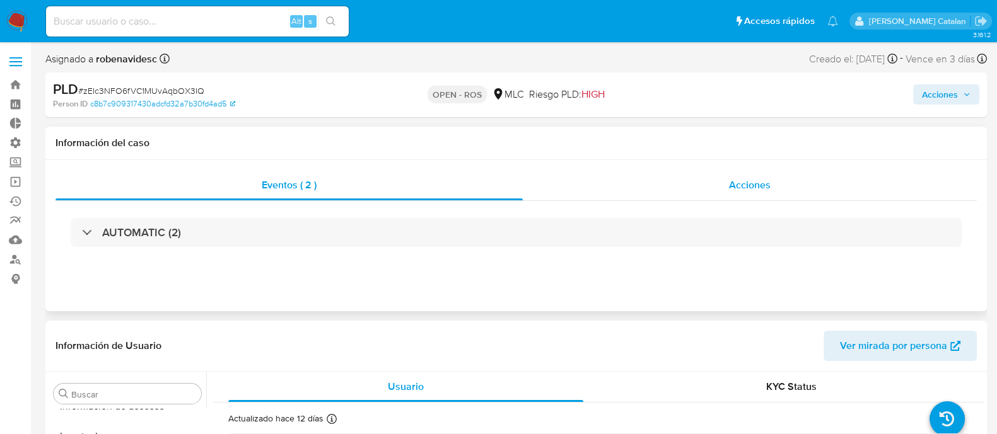
click at [673, 182] on div "Acciones" at bounding box center [750, 185] width 454 height 30
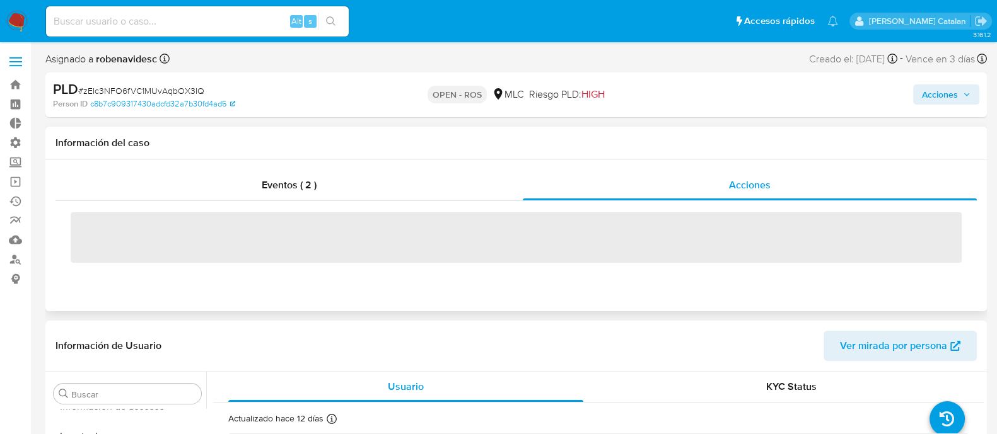
select select "10"
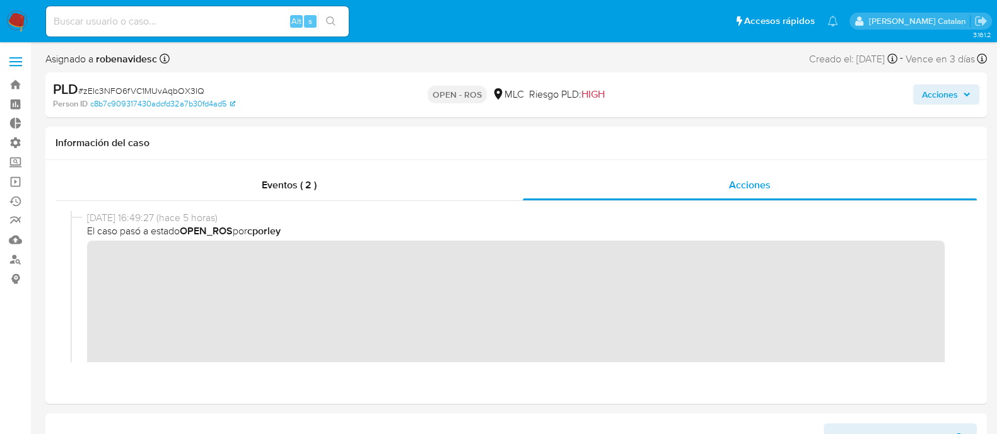
scroll to position [0, 0]
click at [76, 258] on div "07/10/2025 16:49:27 (hace 5 horas) El caso pasó a estado OPEN_ROS por cporley" at bounding box center [516, 330] width 891 height 239
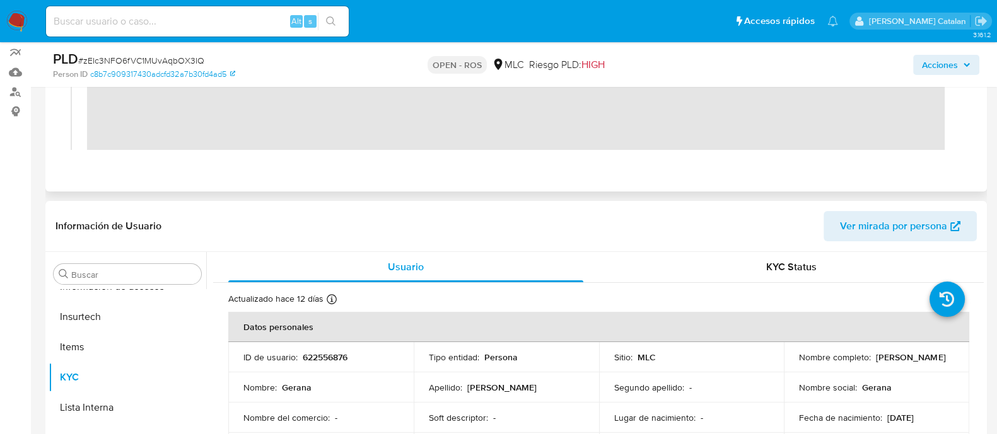
scroll to position [168, 0]
drag, startPoint x: 377, startPoint y: 348, endPoint x: 299, endPoint y: 353, distance: 78.3
click at [299, 353] on td "ID de usuario : 622556876" at bounding box center [320, 357] width 185 height 30
copy div "622556876"
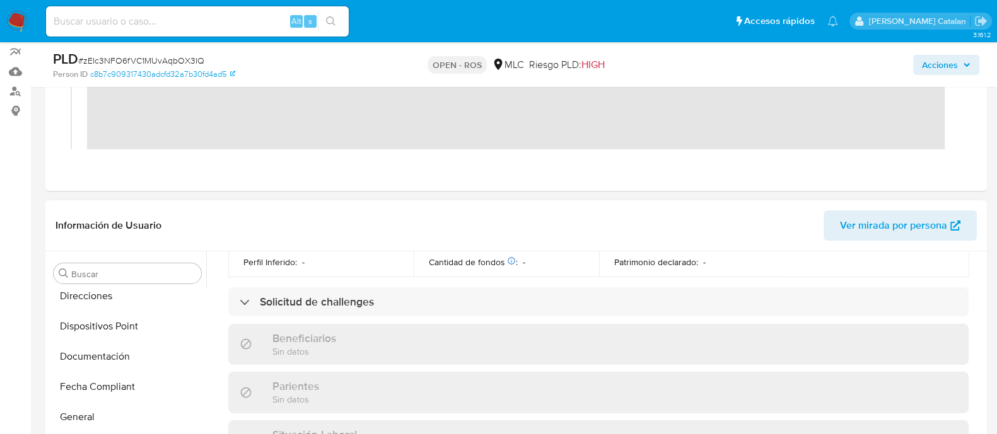
scroll to position [309, 0]
click at [66, 367] on button "Documentación" at bounding box center [128, 358] width 158 height 30
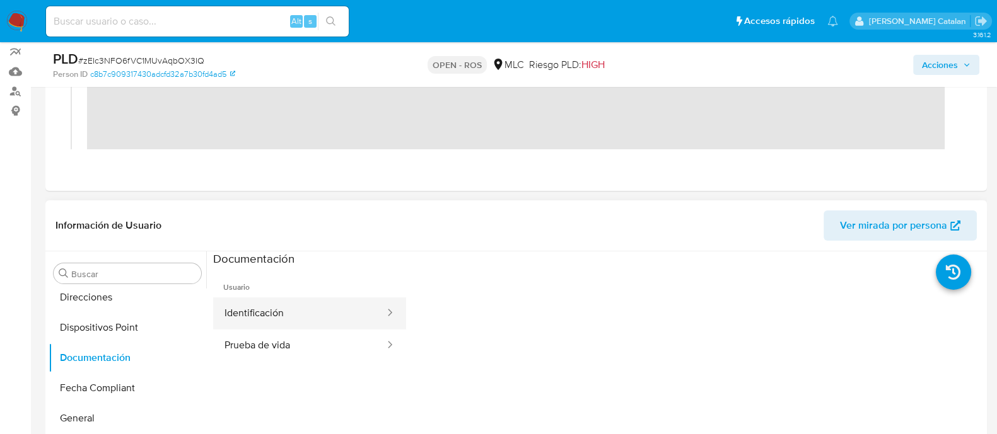
click at [335, 301] on button "Identificación" at bounding box center [299, 314] width 173 height 32
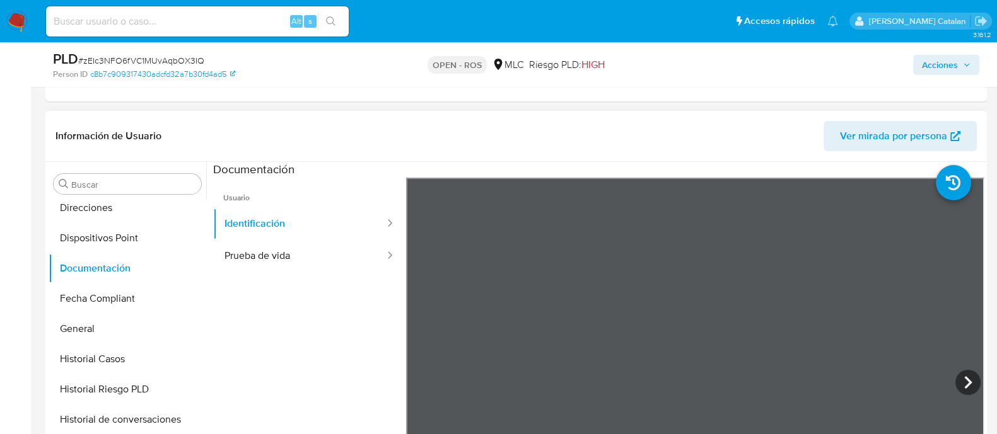
scroll to position [285, 0]
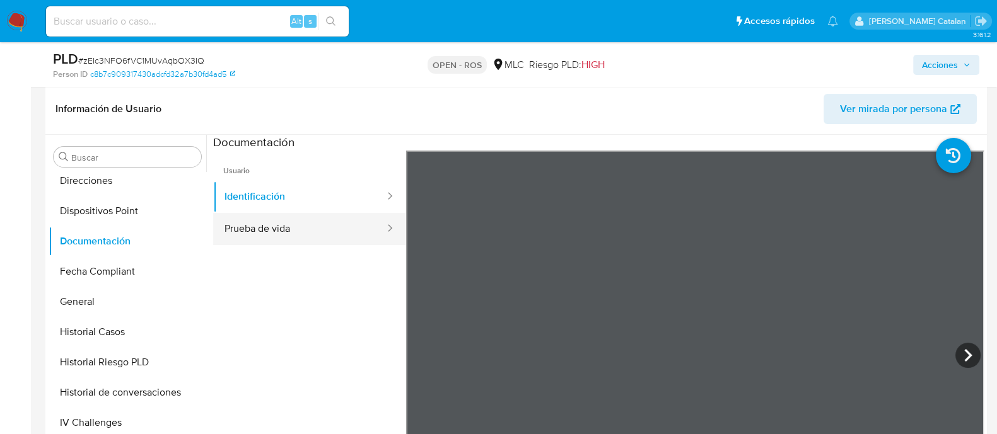
click at [321, 231] on button "Prueba de vida" at bounding box center [299, 229] width 173 height 32
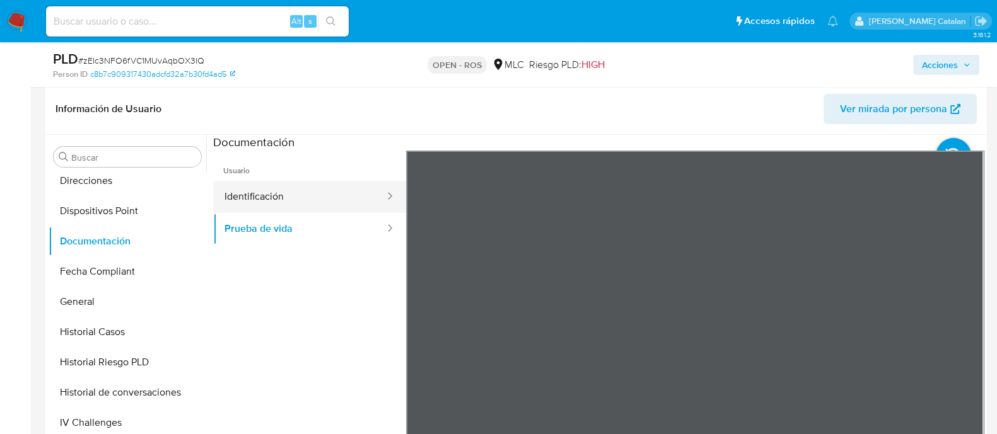
click at [279, 196] on button "Identificación" at bounding box center [299, 197] width 173 height 32
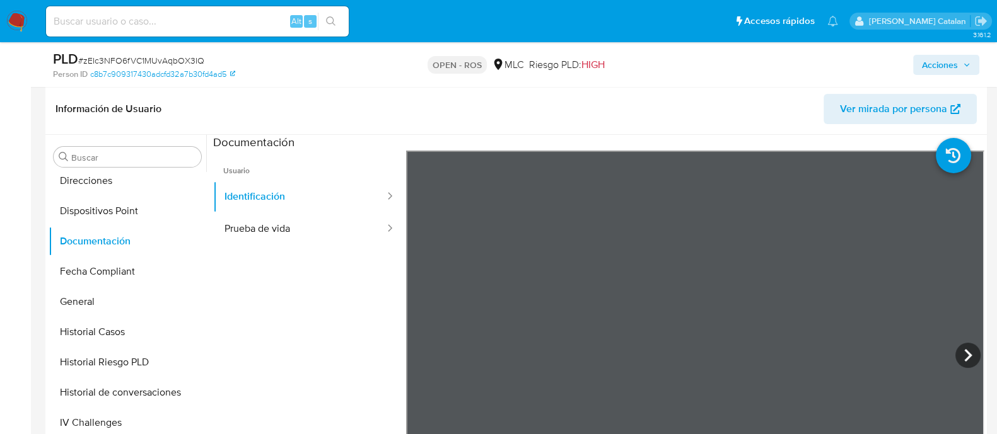
click at [262, 361] on ul "Usuario Identificación Prueba de vida" at bounding box center [309, 332] width 193 height 363
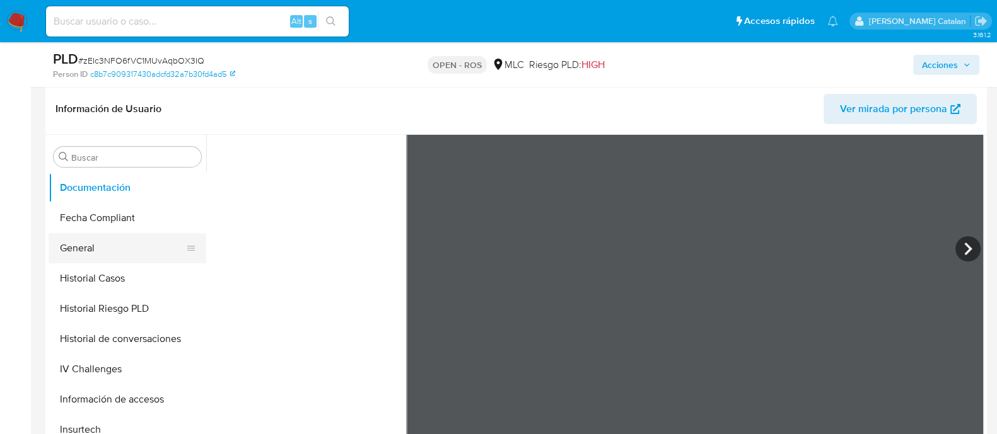
scroll to position [368, 0]
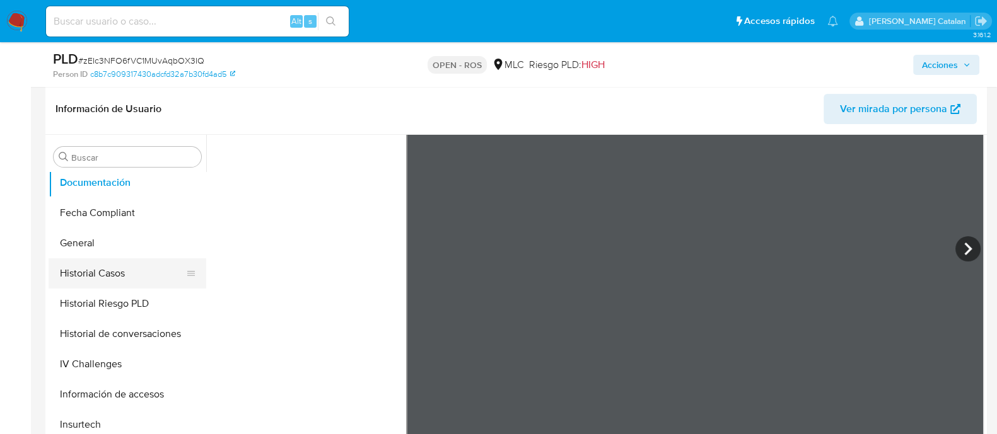
click at [110, 272] on button "Historial Casos" at bounding box center [123, 274] width 148 height 30
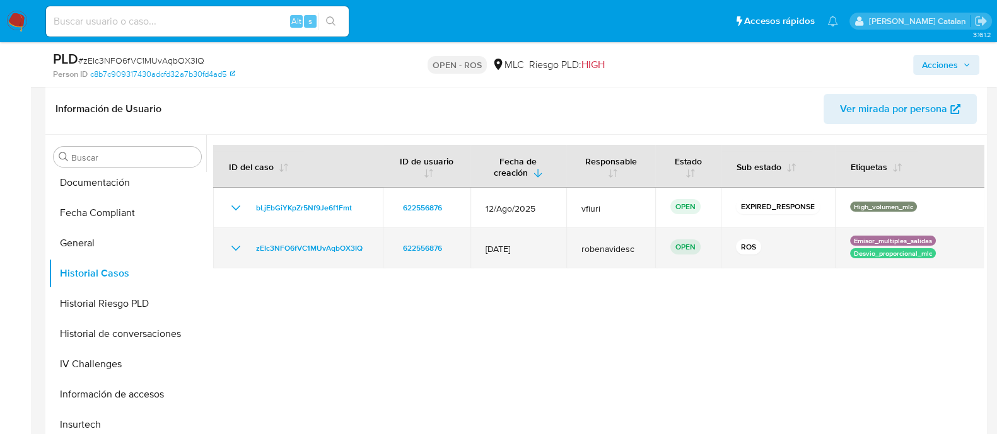
click at [236, 247] on icon "Mostrar/Ocultar" at bounding box center [235, 248] width 15 height 15
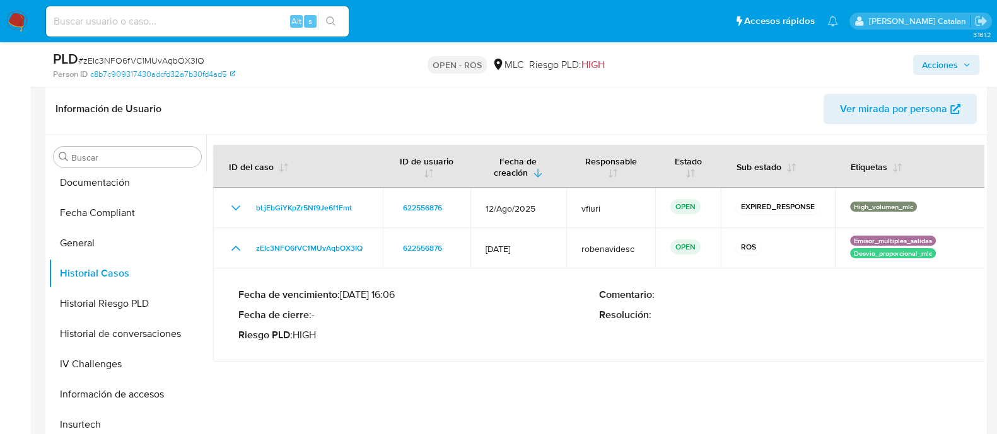
click at [397, 293] on p "Fecha de vencimiento : 10/10/2025 16:06" at bounding box center [418, 295] width 361 height 13
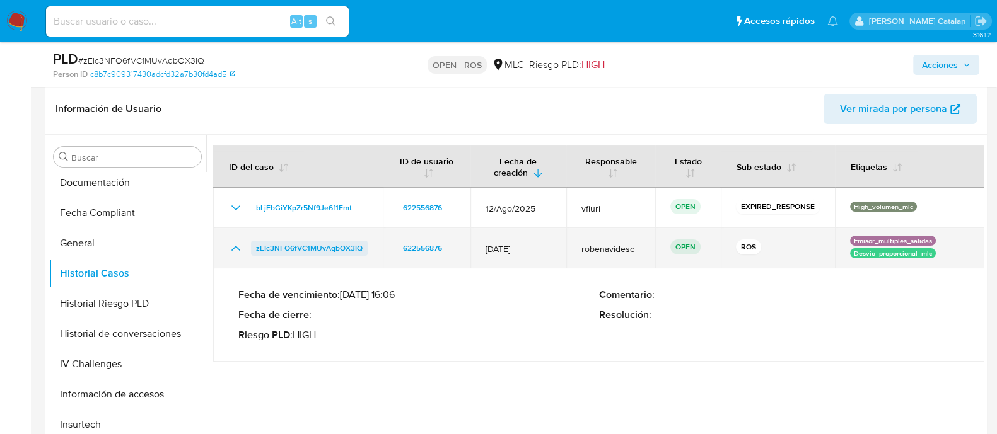
click at [349, 248] on span "zEIc3NFO6fVC1MUvAqbOX3IQ" at bounding box center [309, 248] width 107 height 15
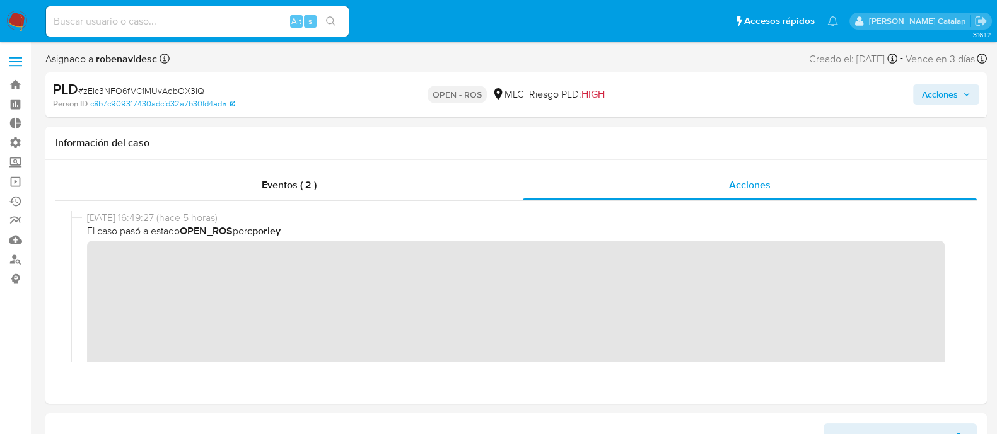
click at [927, 88] on span "Acciones" at bounding box center [940, 94] width 36 height 20
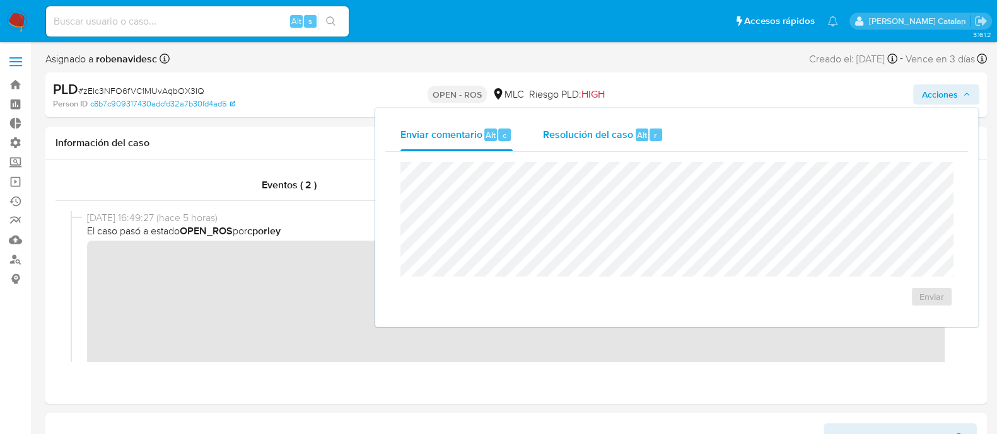
click at [627, 134] on span "Resolución del caso" at bounding box center [588, 134] width 90 height 15
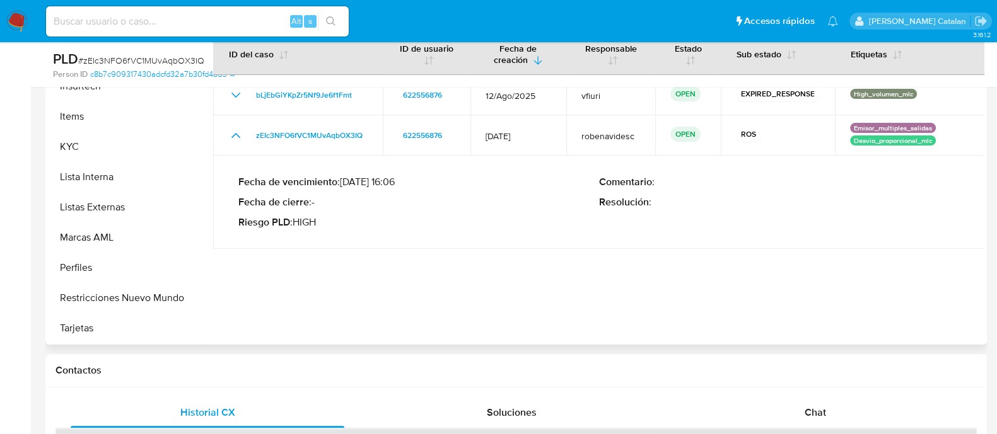
scroll to position [404, 0]
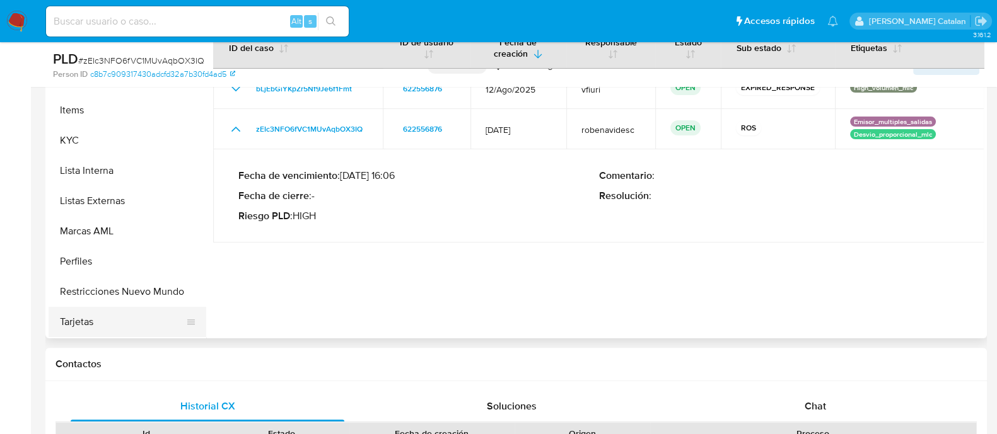
drag, startPoint x: 83, startPoint y: 320, endPoint x: 74, endPoint y: 322, distance: 9.2
click at [74, 322] on button "Tarjetas" at bounding box center [123, 322] width 148 height 30
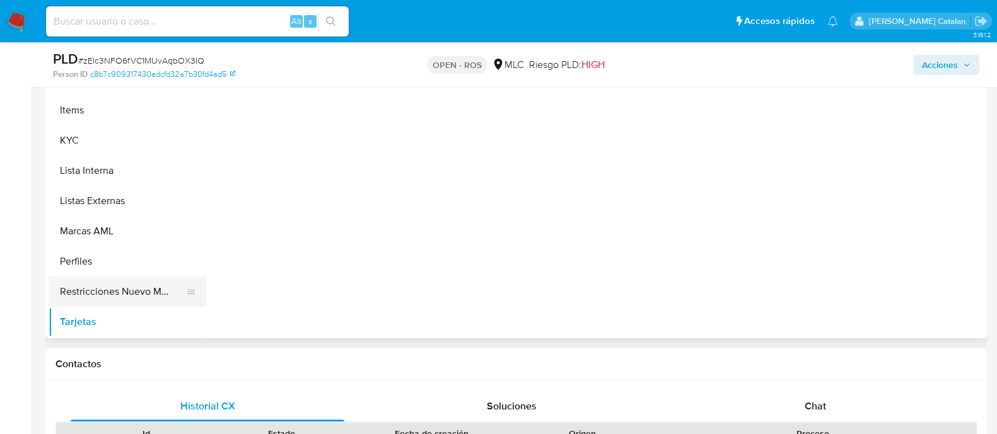
click at [79, 292] on button "Restricciones Nuevo Mundo" at bounding box center [123, 292] width 148 height 30
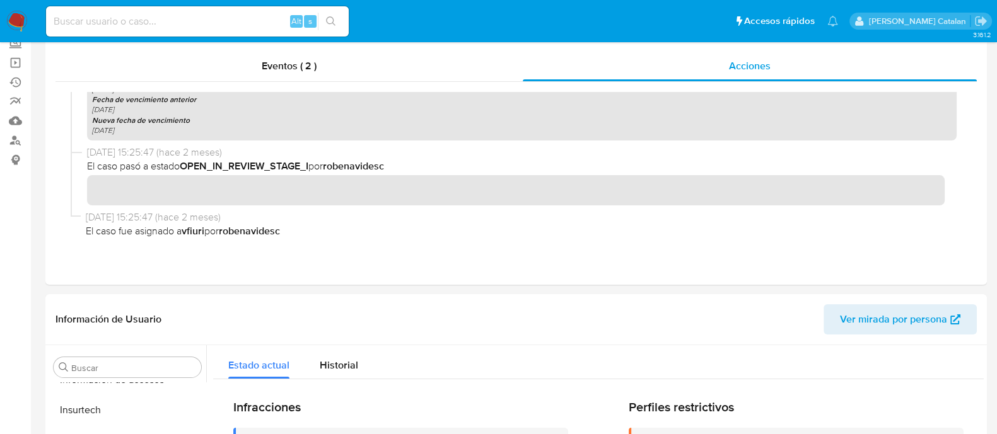
scroll to position [0, 0]
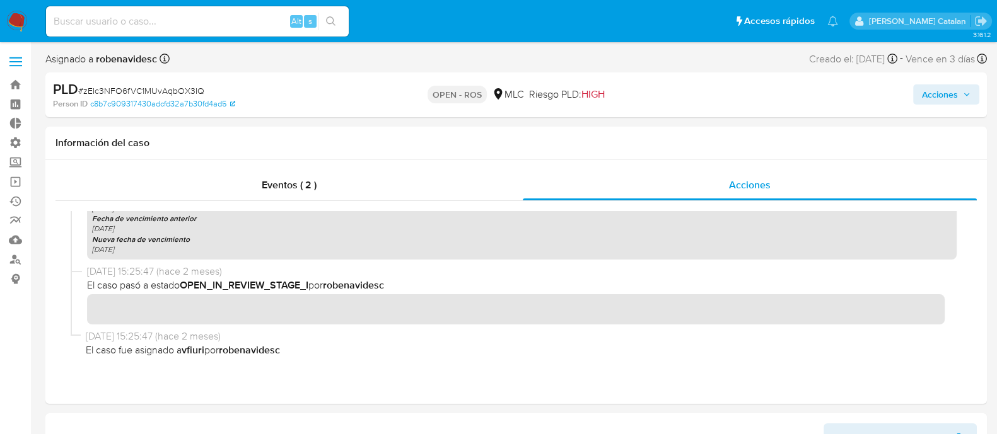
click at [944, 90] on span "Acciones" at bounding box center [940, 94] width 36 height 20
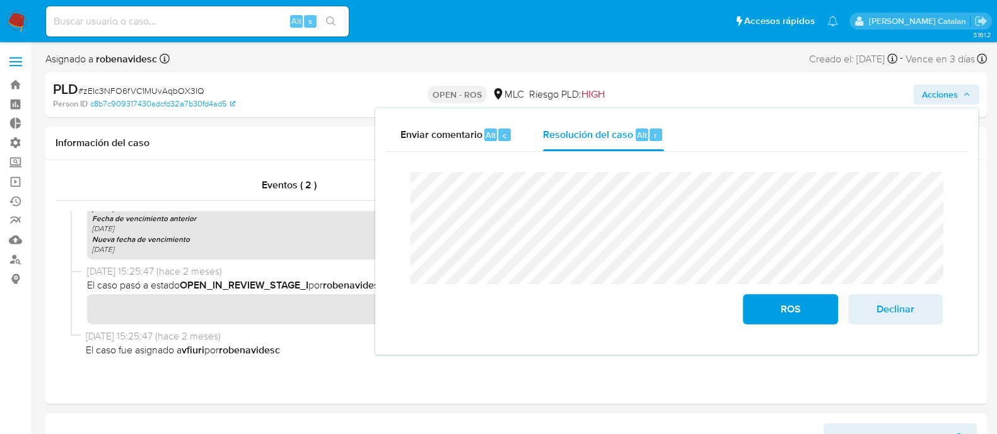
click at [381, 184] on div "Enviar comentario Alt c Resolución del caso Alt r Cierre de caso ROS Declinar" at bounding box center [676, 231] width 603 height 247
click at [276, 364] on div at bounding box center [515, 287] width 921 height 172
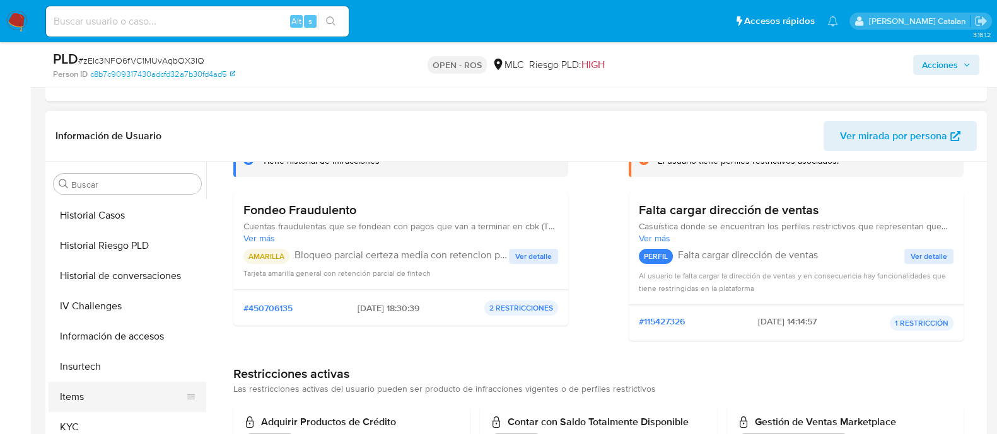
scroll to position [404, 0]
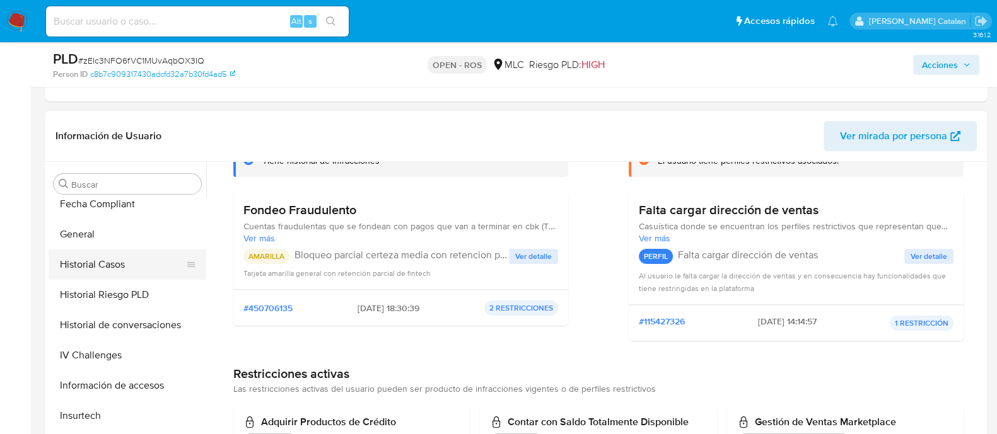
click at [92, 267] on button "Historial Casos" at bounding box center [123, 265] width 148 height 30
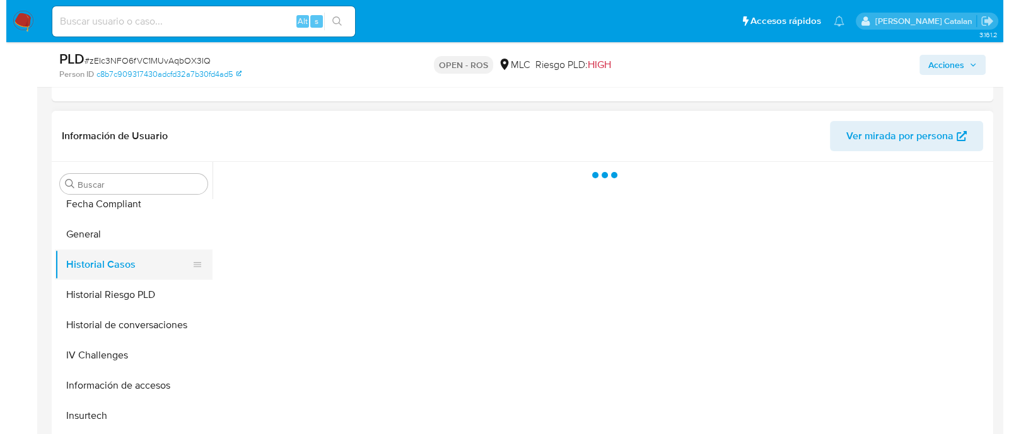
scroll to position [0, 0]
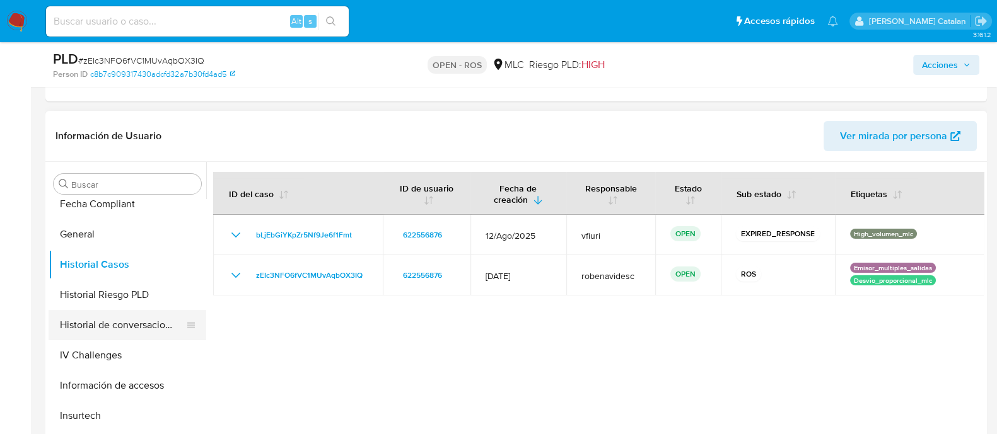
click at [84, 322] on button "Historial de conversaciones" at bounding box center [123, 325] width 148 height 30
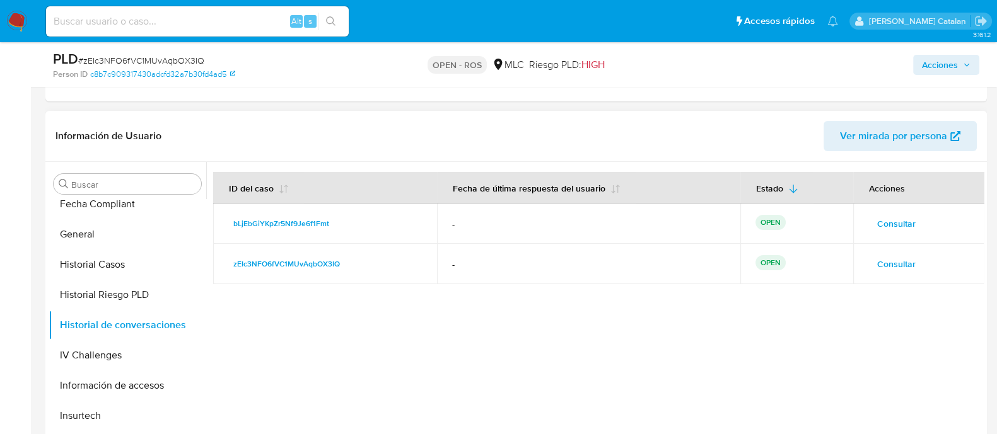
click at [895, 257] on span "Consultar" at bounding box center [896, 264] width 38 height 18
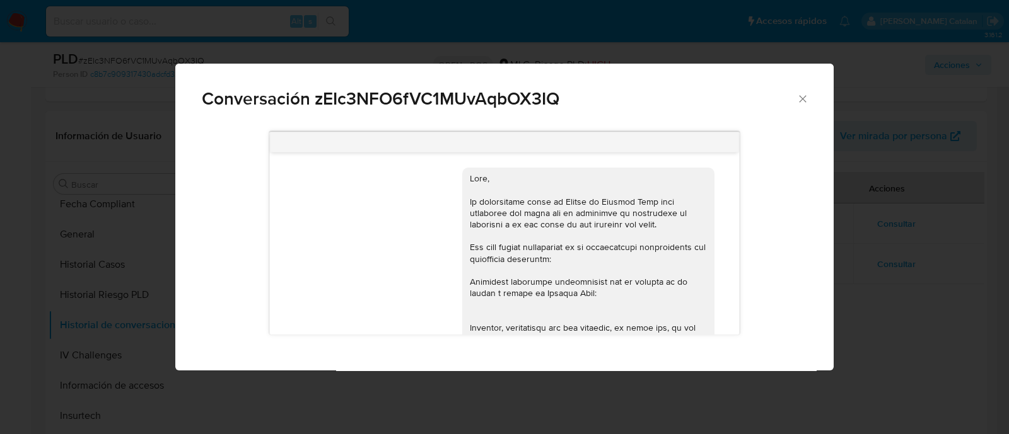
scroll to position [325, 0]
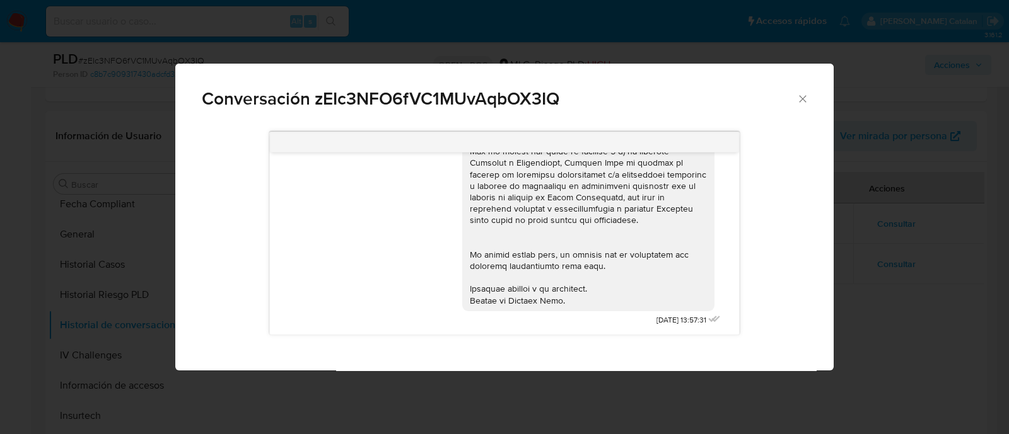
click at [803, 96] on icon "Cerrar" at bounding box center [802, 99] width 13 height 13
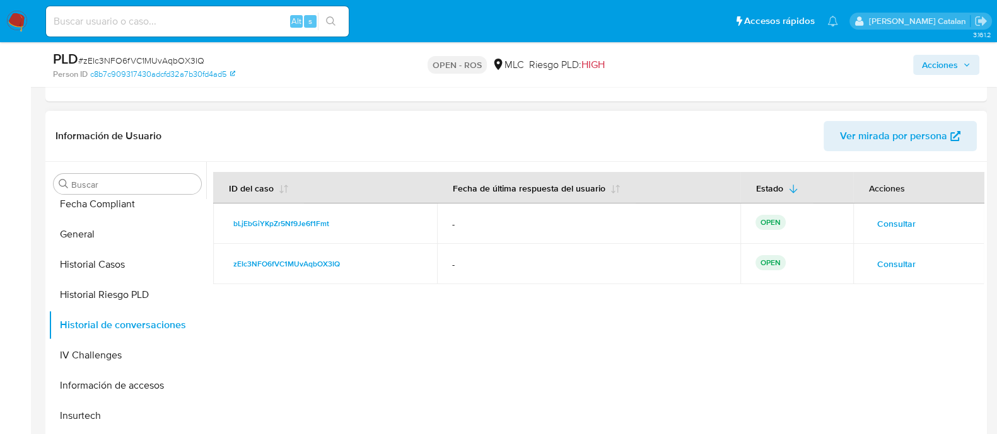
click at [885, 219] on span "Consultar" at bounding box center [896, 224] width 38 height 18
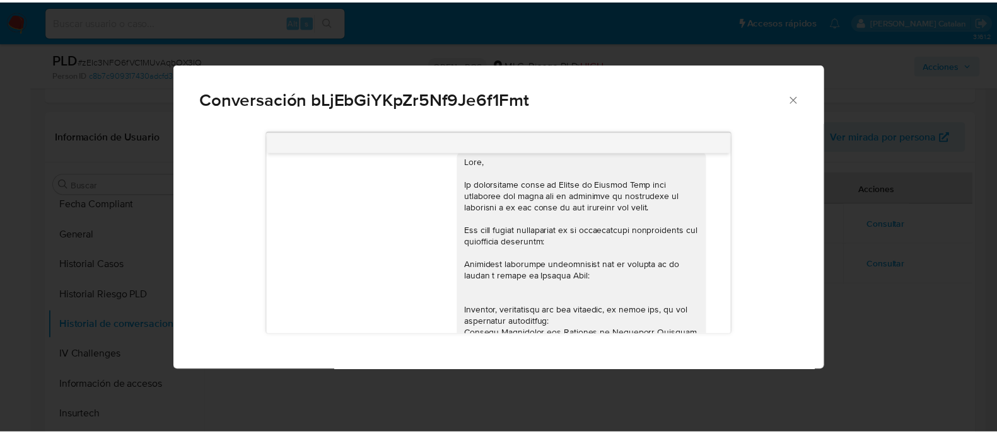
scroll to position [0, 0]
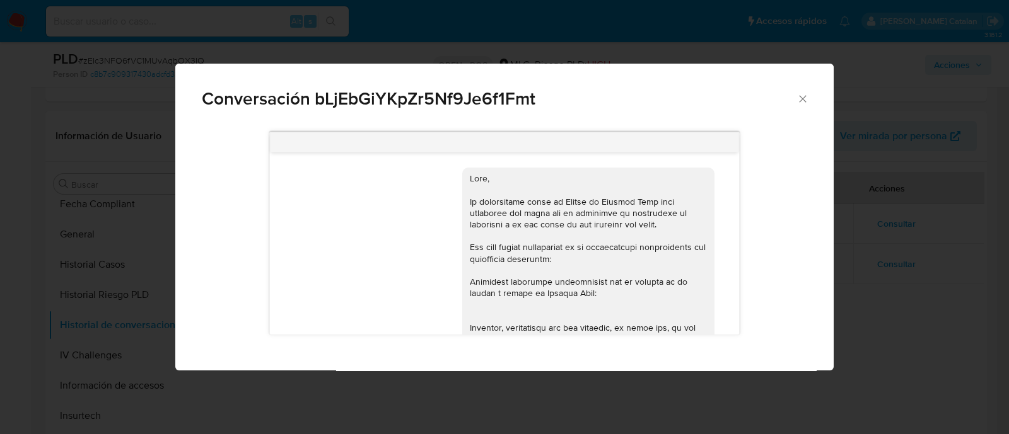
click at [796, 102] on icon "Cerrar" at bounding box center [802, 99] width 13 height 13
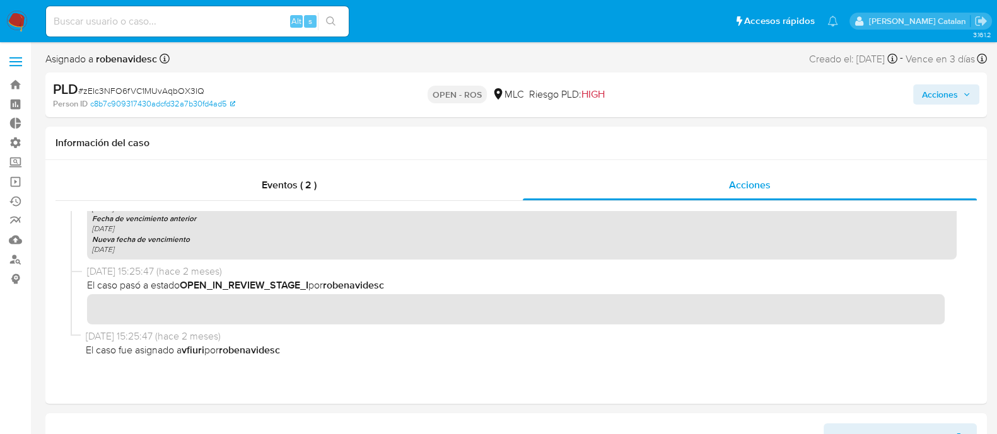
click at [924, 91] on span "Acciones" at bounding box center [940, 94] width 36 height 20
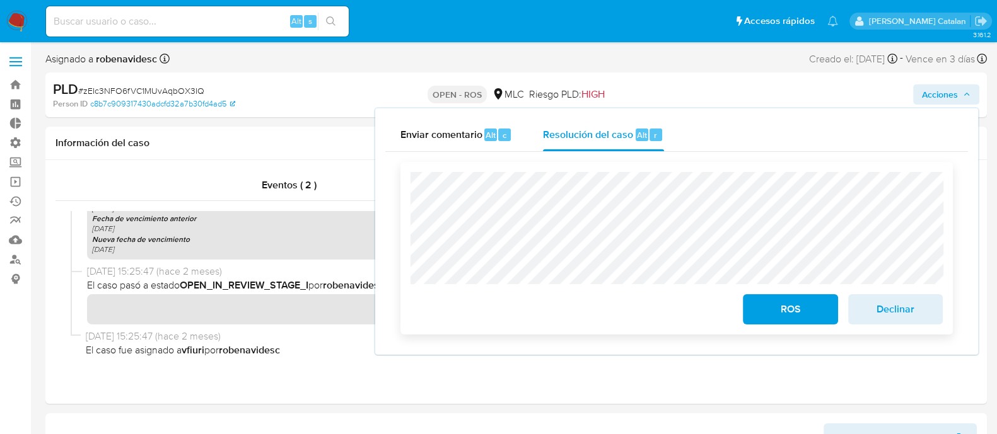
click at [768, 323] on span "ROS" at bounding box center [790, 310] width 62 height 28
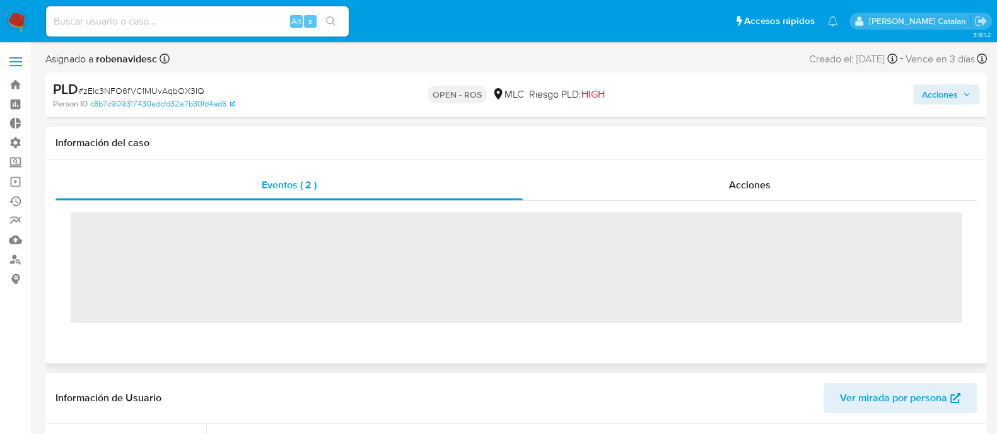
scroll to position [593, 0]
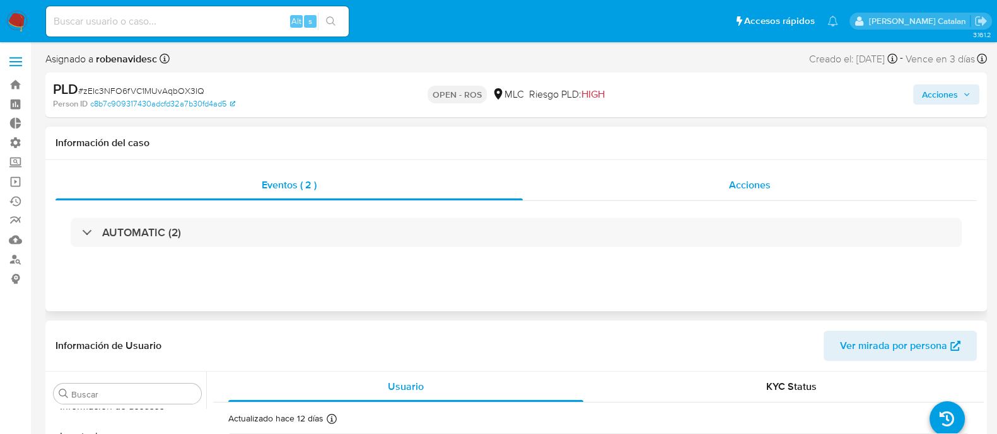
click at [756, 177] on div "Acciones" at bounding box center [750, 185] width 454 height 30
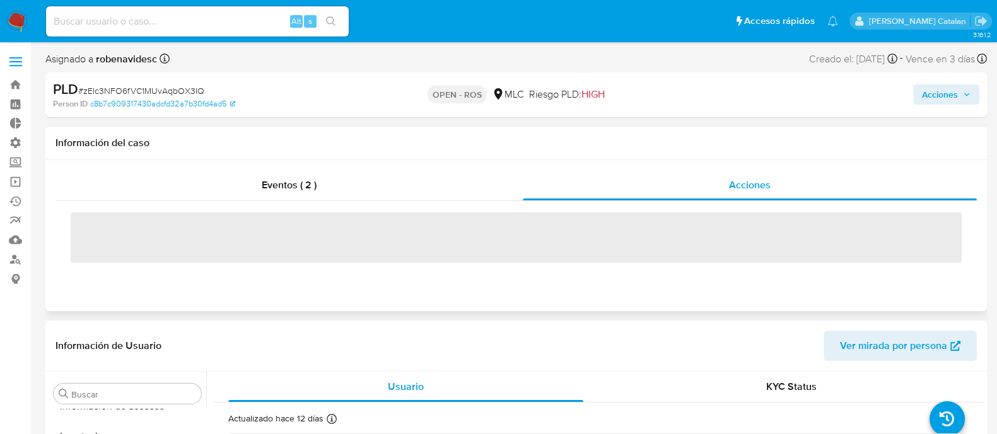
select select "10"
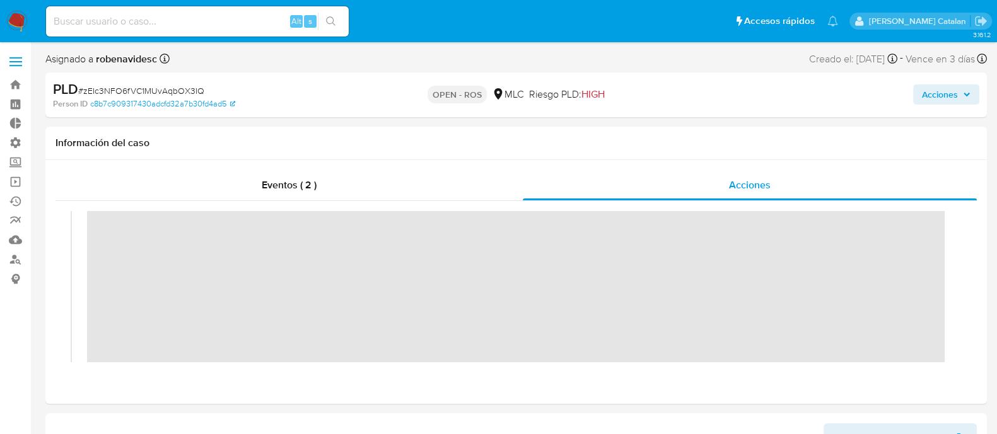
scroll to position [0, 0]
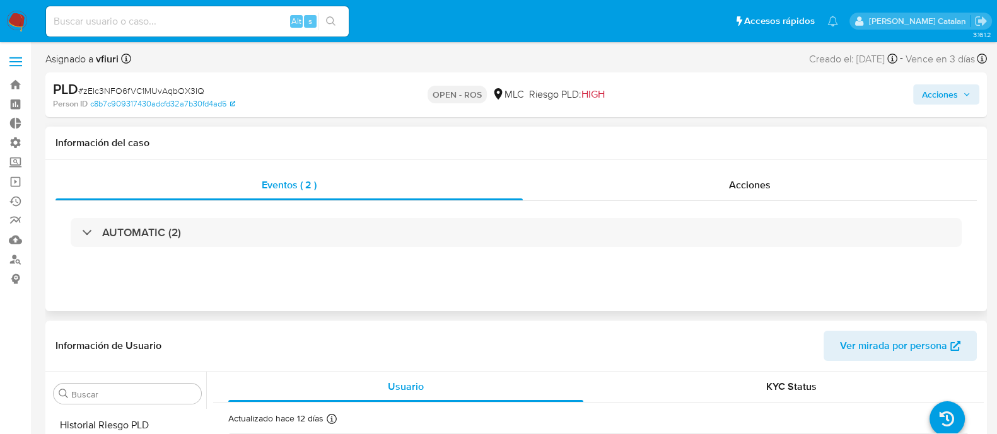
select select "10"
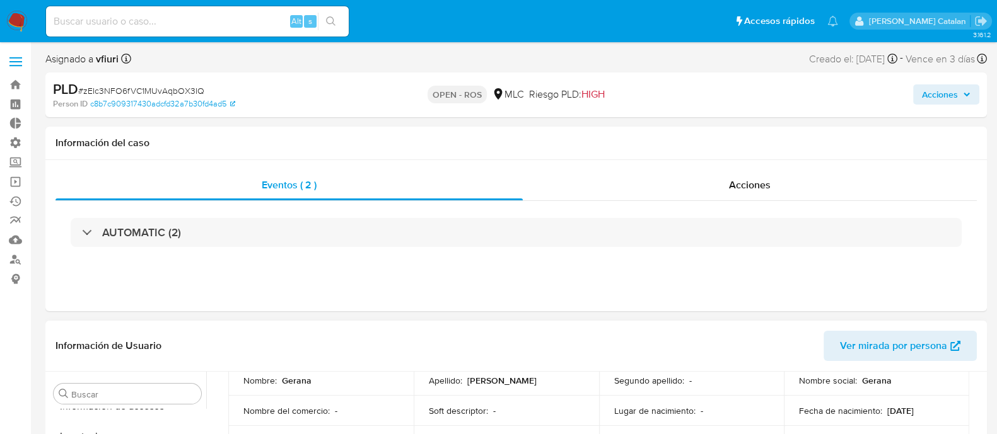
scroll to position [77, 0]
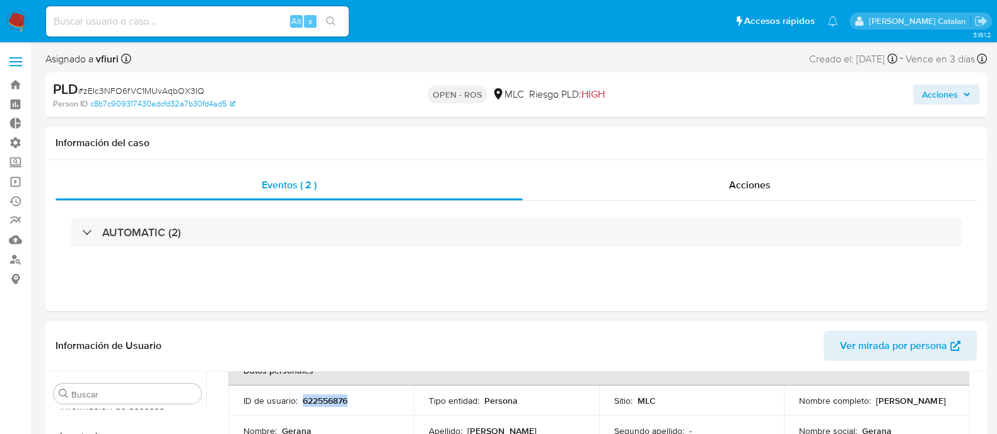
drag, startPoint x: 359, startPoint y: 409, endPoint x: 300, endPoint y: 404, distance: 59.5
click at [300, 404] on td "ID de usuario : 622556876" at bounding box center [320, 401] width 185 height 30
copy p "622556876"
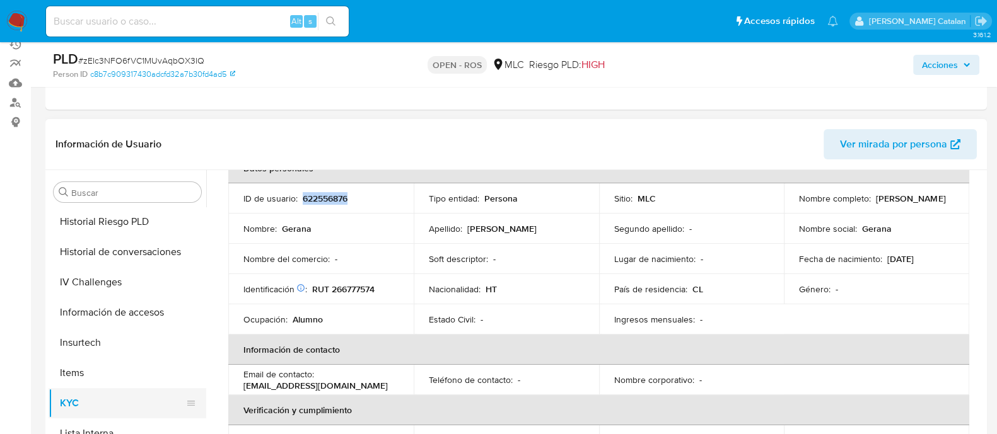
scroll to position [438, 0]
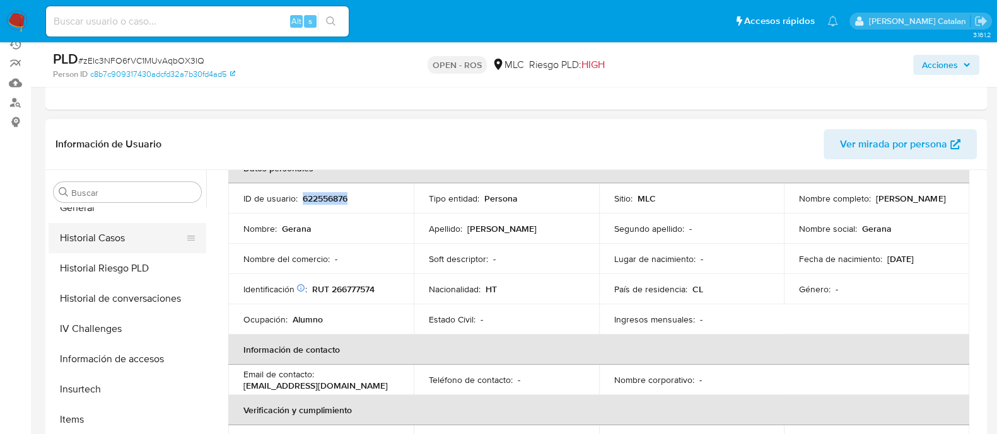
click at [104, 250] on button "Historial Casos" at bounding box center [123, 238] width 148 height 30
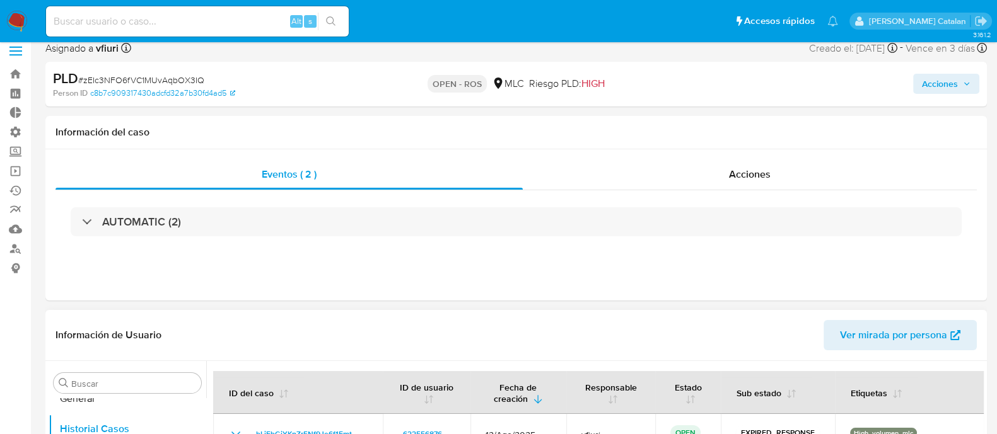
scroll to position [6, 0]
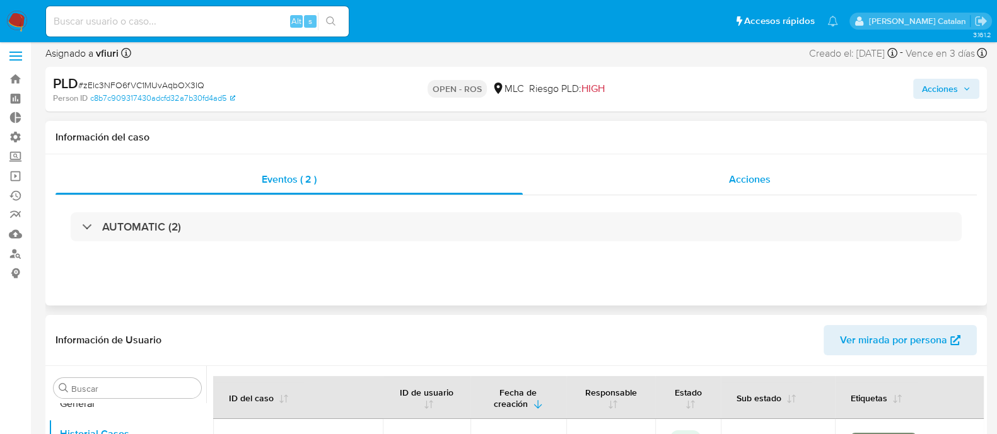
click at [738, 181] on span "Acciones" at bounding box center [750, 179] width 42 height 15
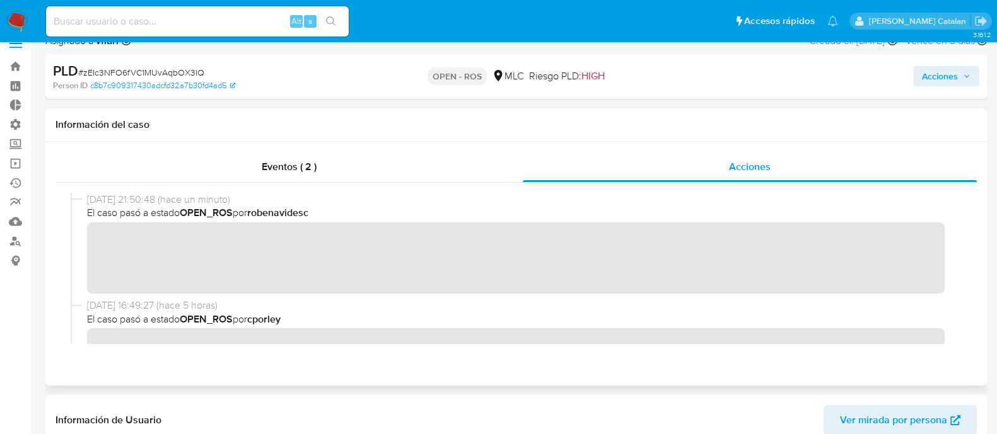
scroll to position [0, 0]
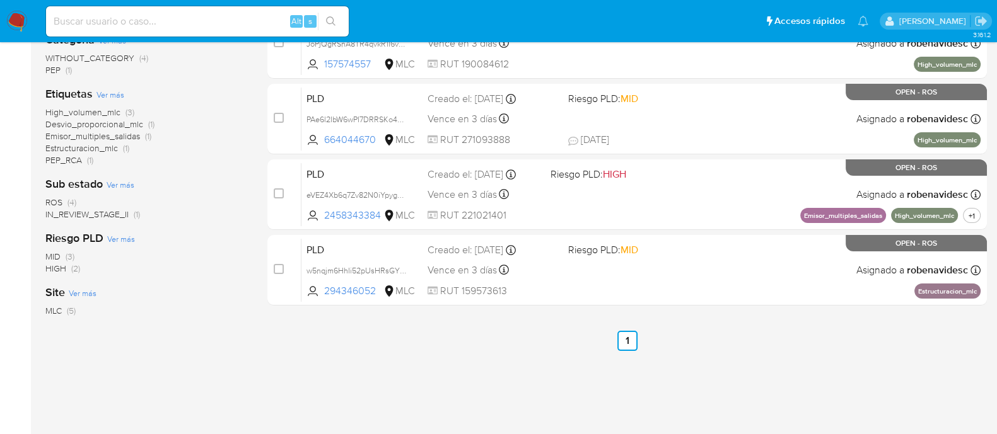
scroll to position [259, 0]
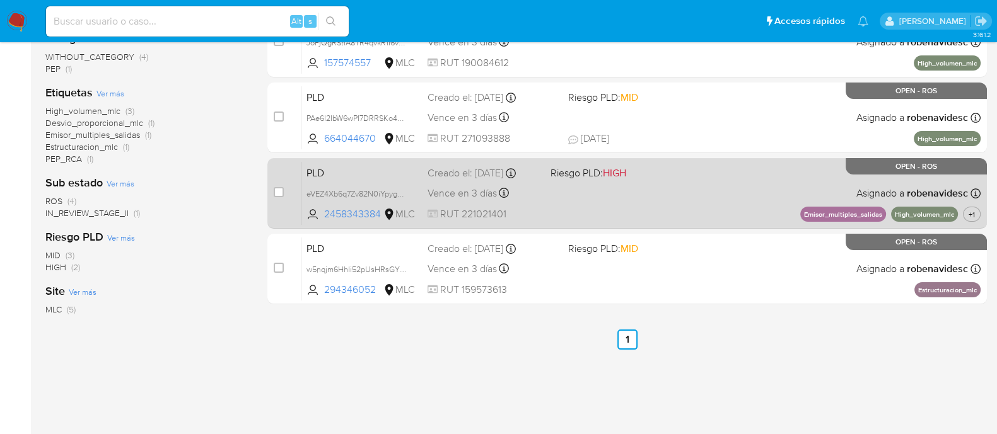
click at [649, 183] on div "PLD eVEZ4Xb6q7Zv82N0iYpygPwM 2458343384 MLC Riesgo PLD: HIGH Creado el: 12/07/2…" at bounding box center [640, 193] width 679 height 64
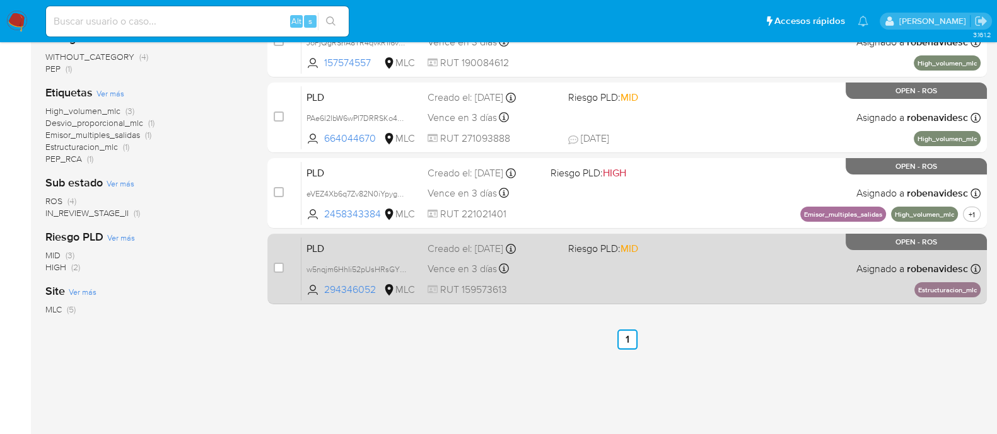
click at [547, 283] on span "RUT 159573613" at bounding box center [493, 290] width 131 height 14
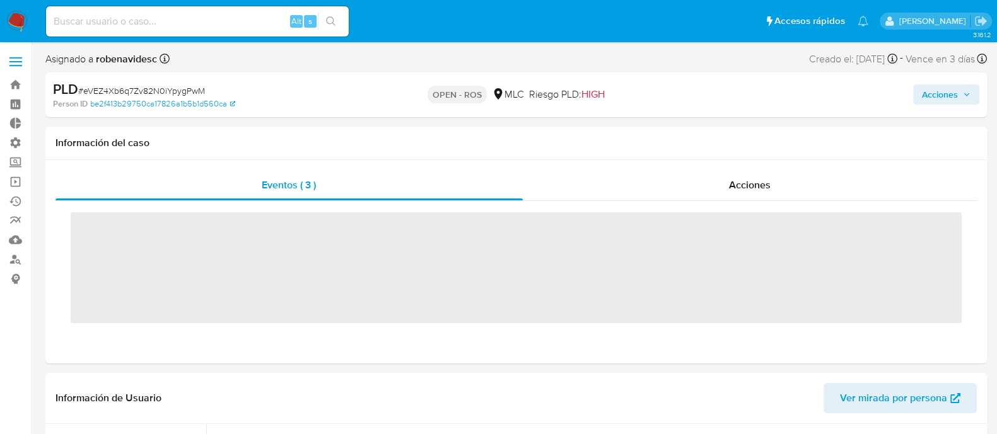
scroll to position [593, 0]
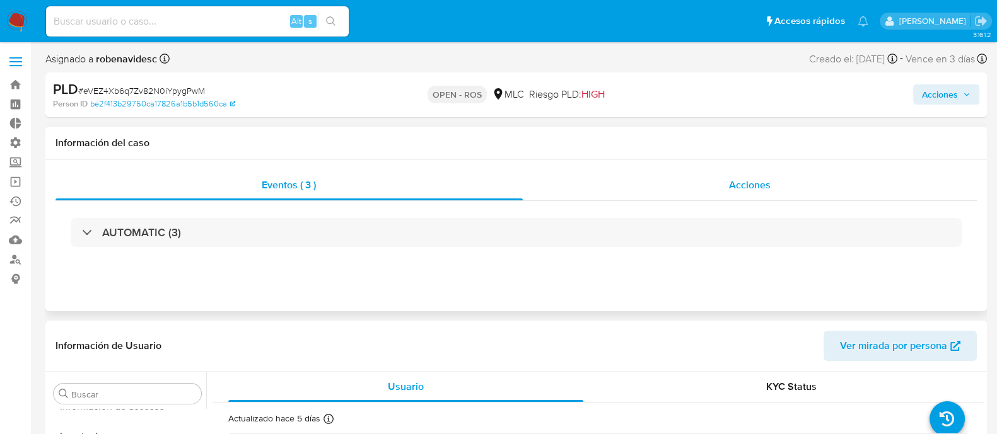
select select "10"
click at [716, 190] on div "Acciones" at bounding box center [750, 185] width 455 height 30
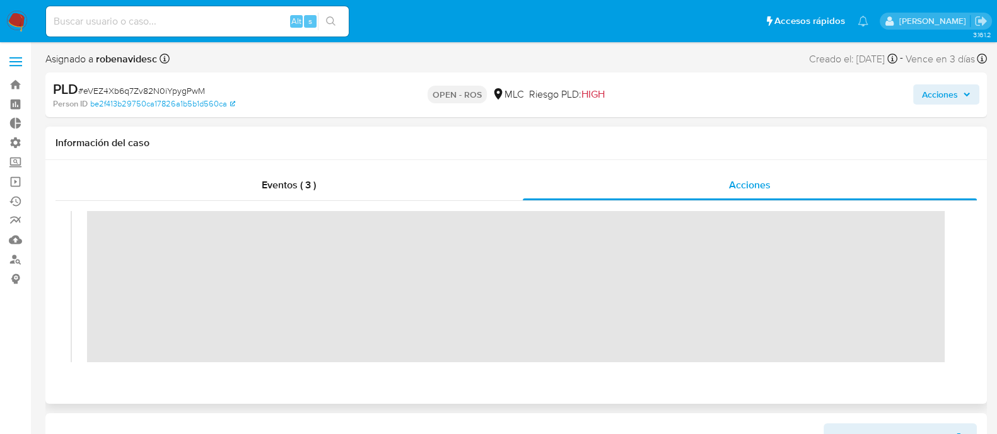
scroll to position [37, 0]
click at [79, 228] on div "07/10/2025 16:19:14 (hace 6 horas) El caso pasó a estado OPEN_ROS por cporley" at bounding box center [516, 315] width 891 height 280
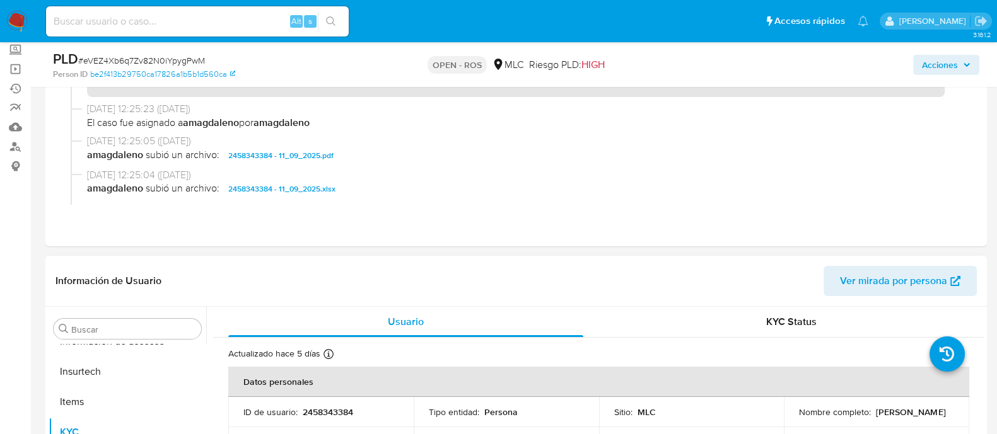
scroll to position [118, 0]
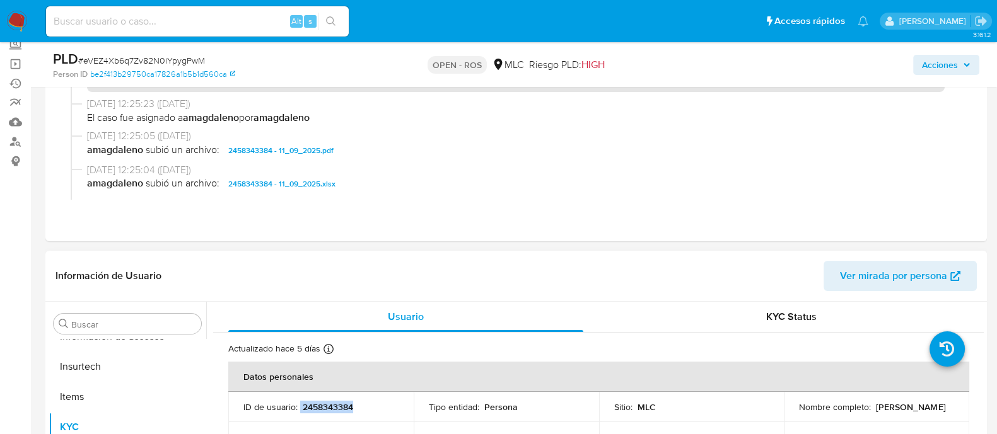
drag, startPoint x: 375, startPoint y: 405, endPoint x: 299, endPoint y: 405, distance: 76.3
click at [299, 405] on div "ID de usuario : 2458343384" at bounding box center [320, 407] width 155 height 11
copy div "2458343384"
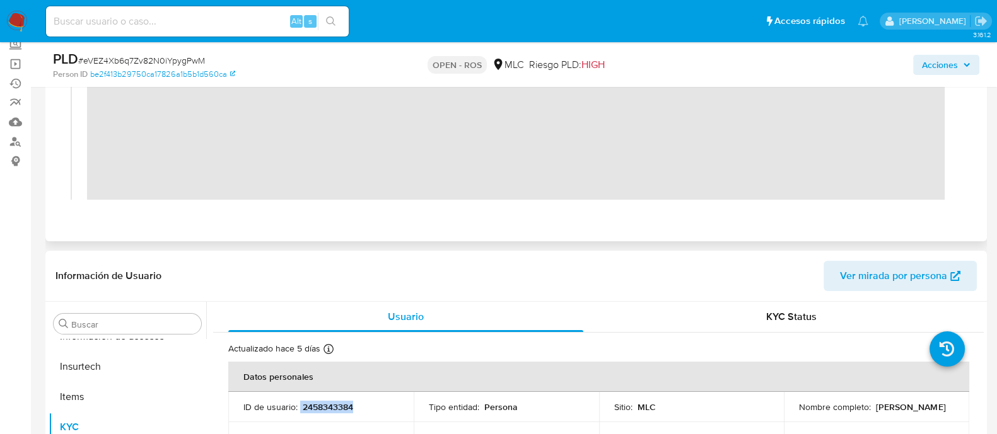
scroll to position [0, 0]
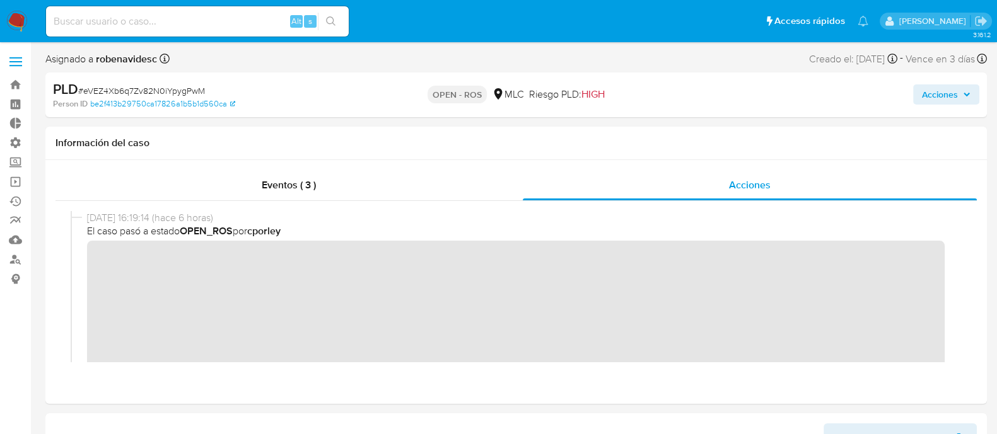
click at [940, 100] on span "Acciones" at bounding box center [940, 94] width 36 height 20
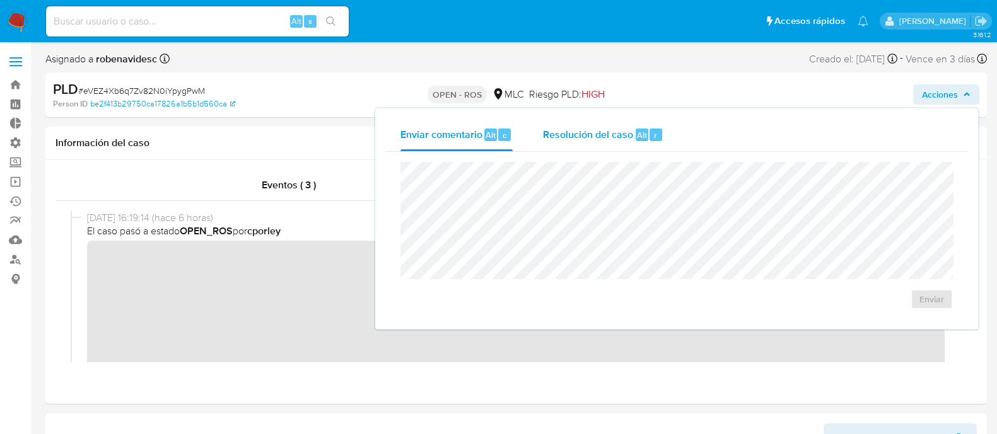
click at [598, 140] on span "Resolución del caso" at bounding box center [588, 134] width 90 height 15
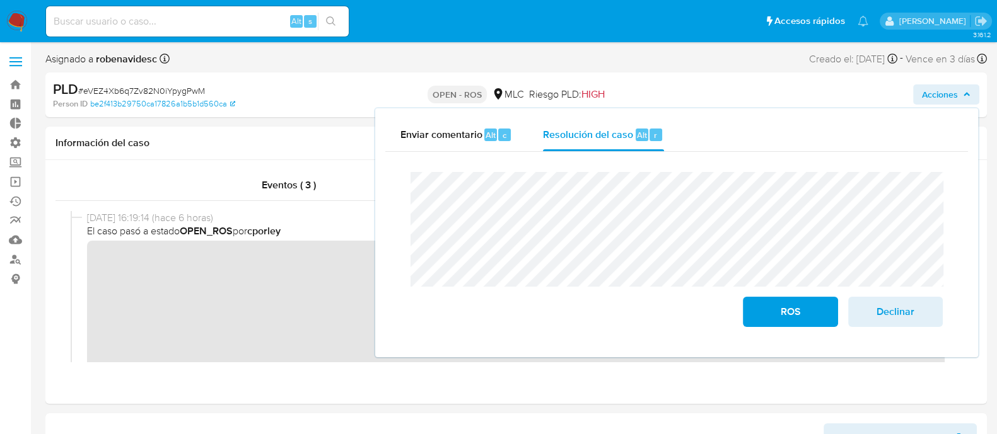
click at [387, 177] on div "Cierre de caso ROS Declinar" at bounding box center [676, 249] width 583 height 195
click at [769, 301] on span "ROS" at bounding box center [790, 312] width 62 height 28
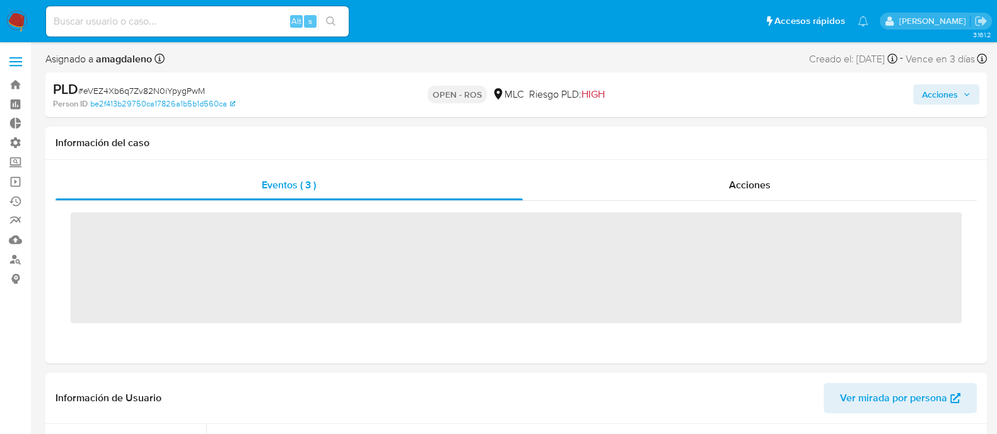
scroll to position [593, 0]
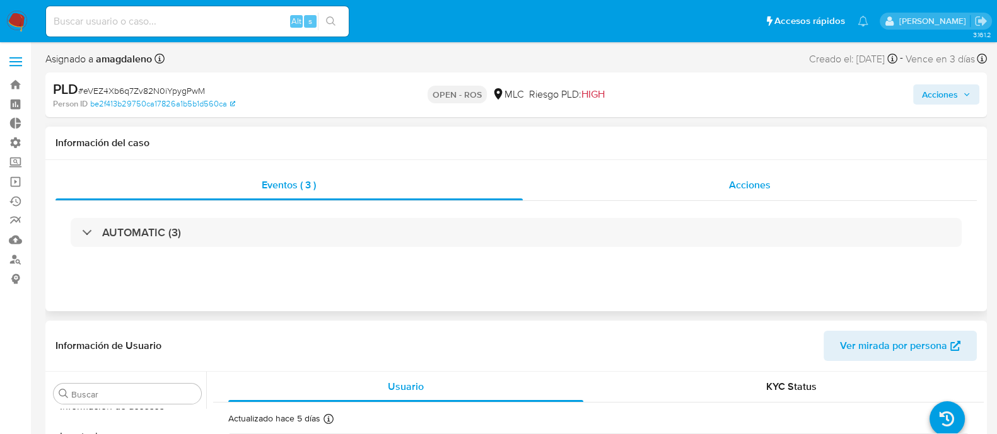
click at [718, 194] on div "Acciones" at bounding box center [750, 185] width 455 height 30
select select "10"
click at [707, 201] on div "AUTOMATIC (1)" at bounding box center [515, 232] width 921 height 63
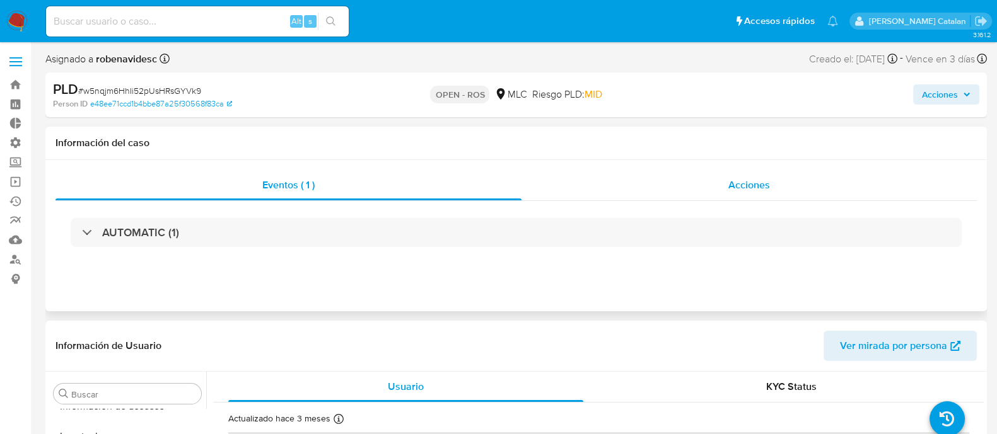
click at [724, 185] on div "Acciones" at bounding box center [748, 185] width 455 height 30
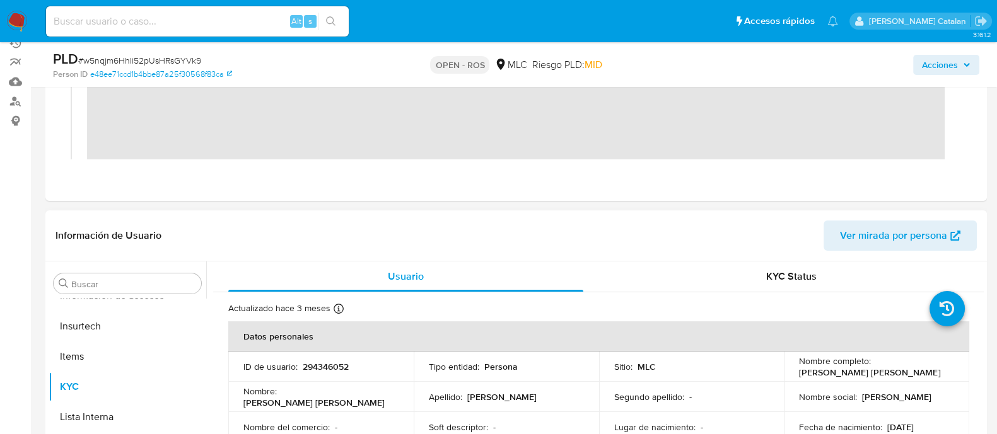
scroll to position [159, 0]
drag, startPoint x: 376, startPoint y: 369, endPoint x: 300, endPoint y: 365, distance: 75.8
click at [300, 365] on div "ID de usuario : 294346052" at bounding box center [320, 366] width 155 height 11
copy p "294346052"
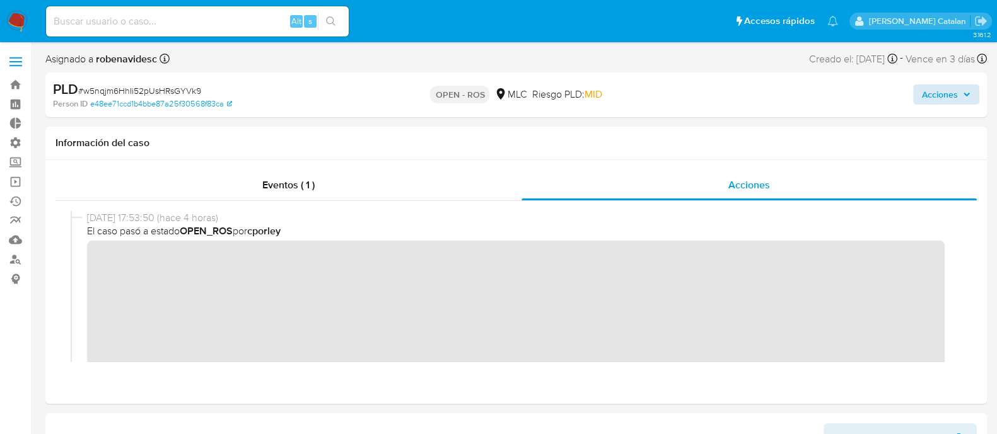
drag, startPoint x: 940, startPoint y: 84, endPoint x: 945, endPoint y: 101, distance: 17.8
click at [945, 101] on div "Acciones" at bounding box center [826, 95] width 305 height 30
click at [945, 101] on span "Acciones" at bounding box center [940, 94] width 36 height 20
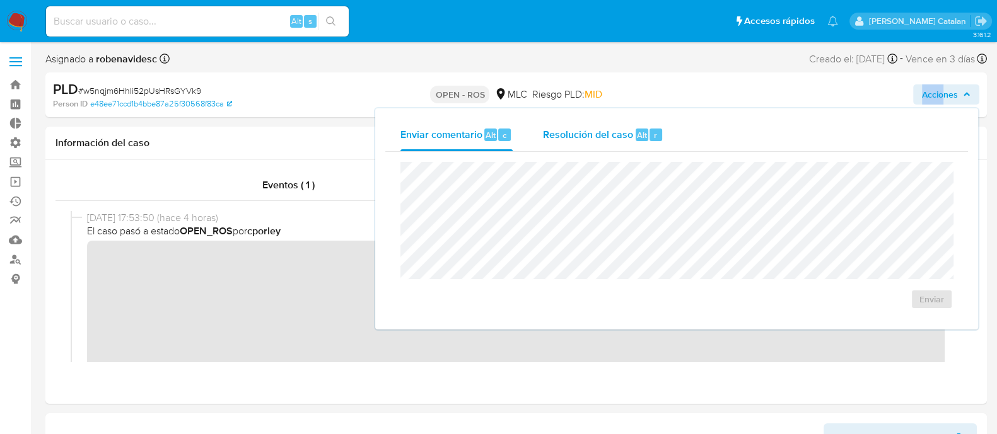
click at [596, 143] on div "Resolución del caso Alt r" at bounding box center [603, 135] width 120 height 33
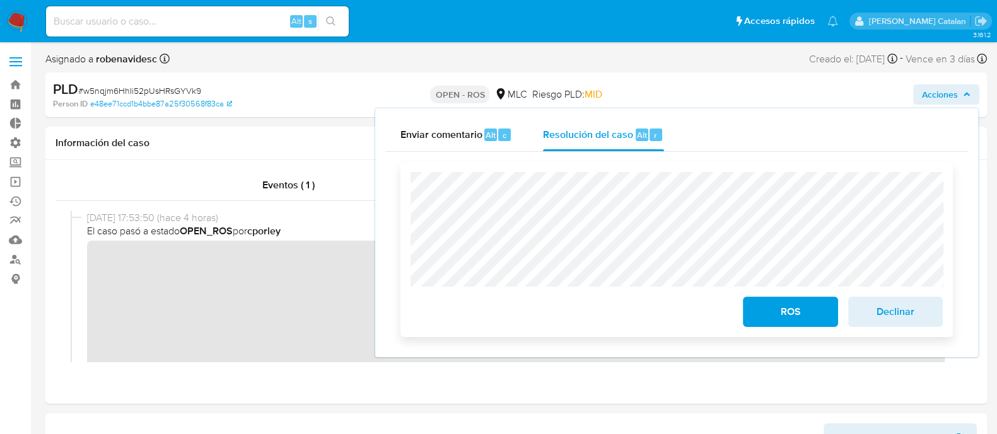
click at [404, 228] on div "ROS Declinar" at bounding box center [676, 249] width 552 height 175
click at [792, 310] on span "ROS" at bounding box center [790, 312] width 62 height 28
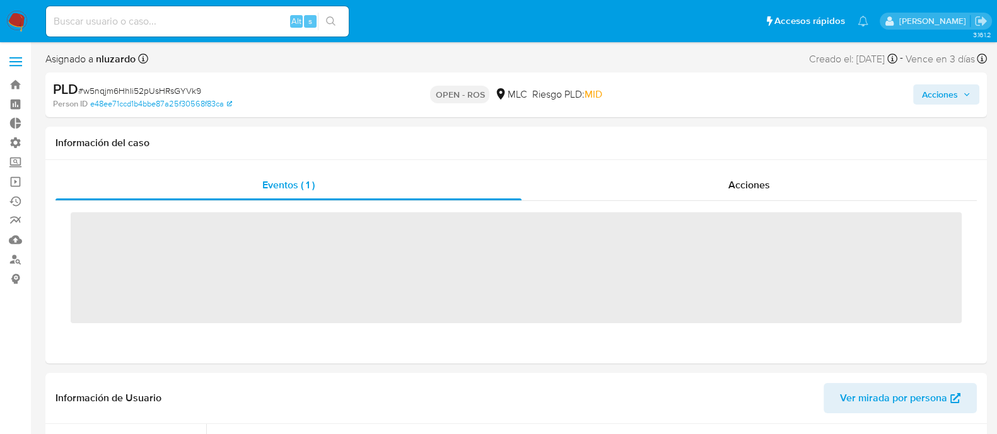
scroll to position [593, 0]
